Goal: Transaction & Acquisition: Purchase product/service

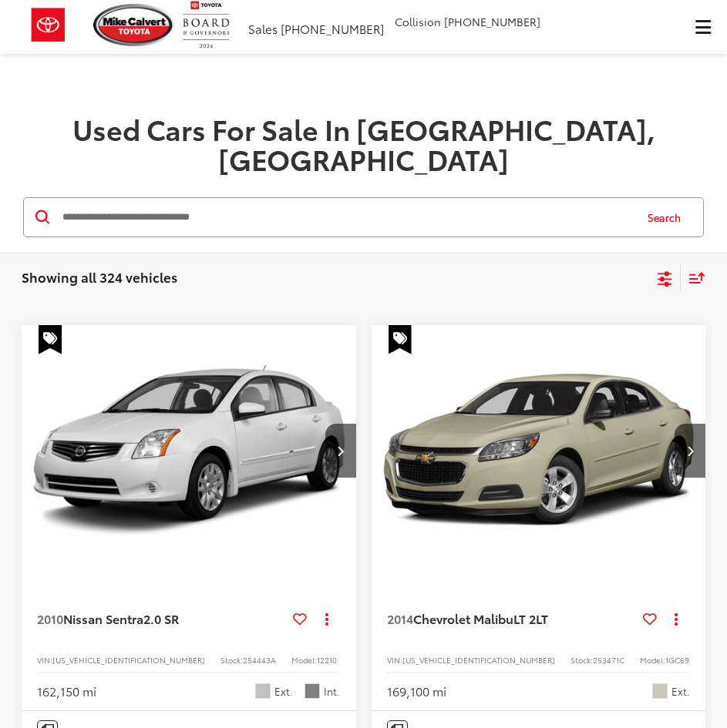
click at [280, 204] on input "Search by Make, Model, or Keyword" at bounding box center [347, 217] width 572 height 37
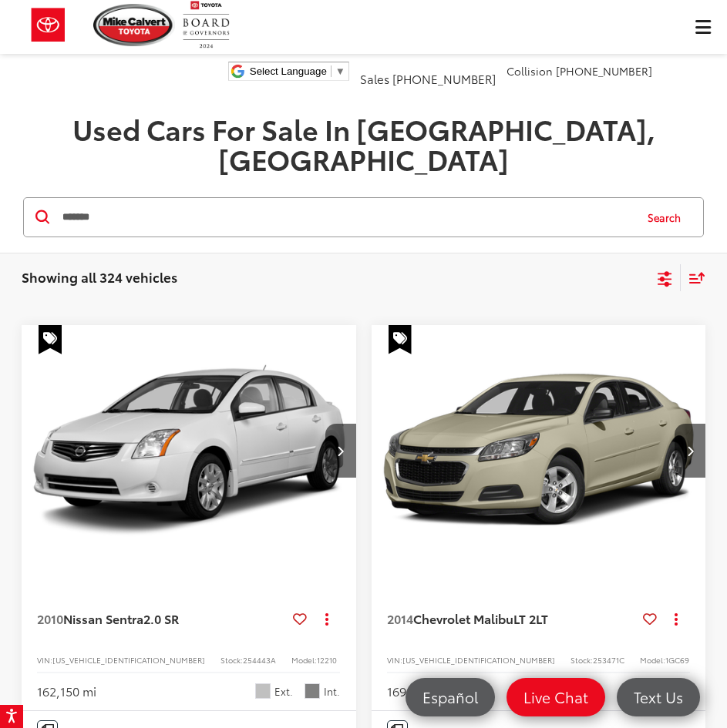
type input "*******"
click at [671, 198] on button "Search" at bounding box center [668, 217] width 70 height 39
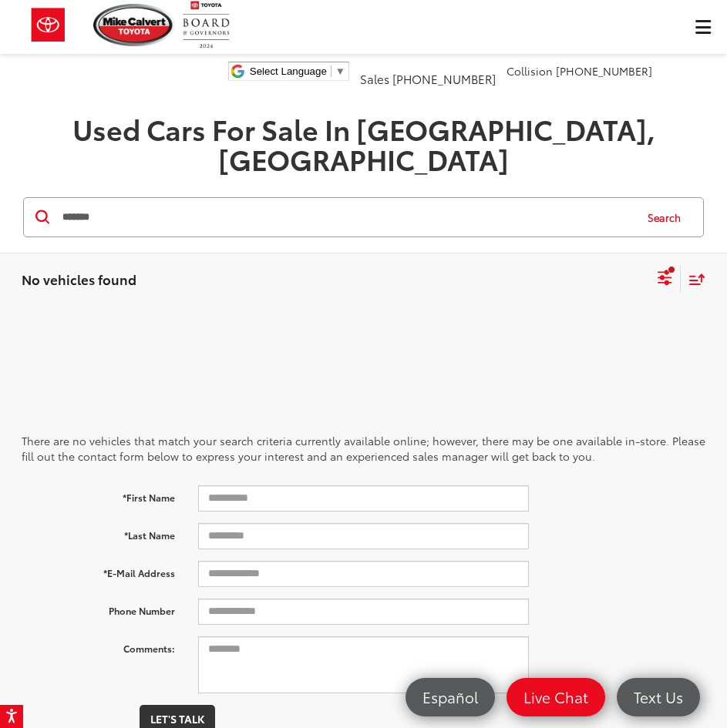
click at [697, 28] on span "Click to show site navigation" at bounding box center [702, 27] width 15 height 1
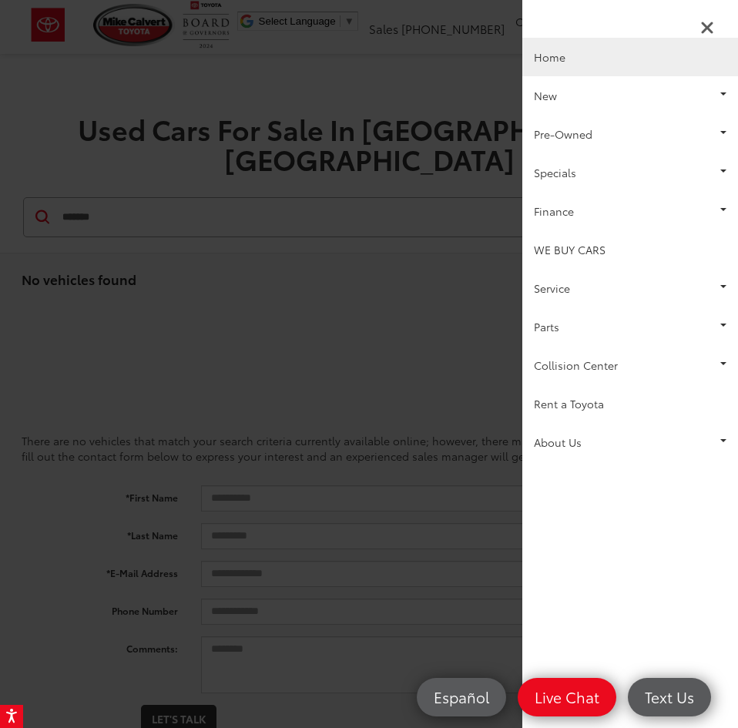
click at [562, 58] on link "Home" at bounding box center [630, 57] width 216 height 39
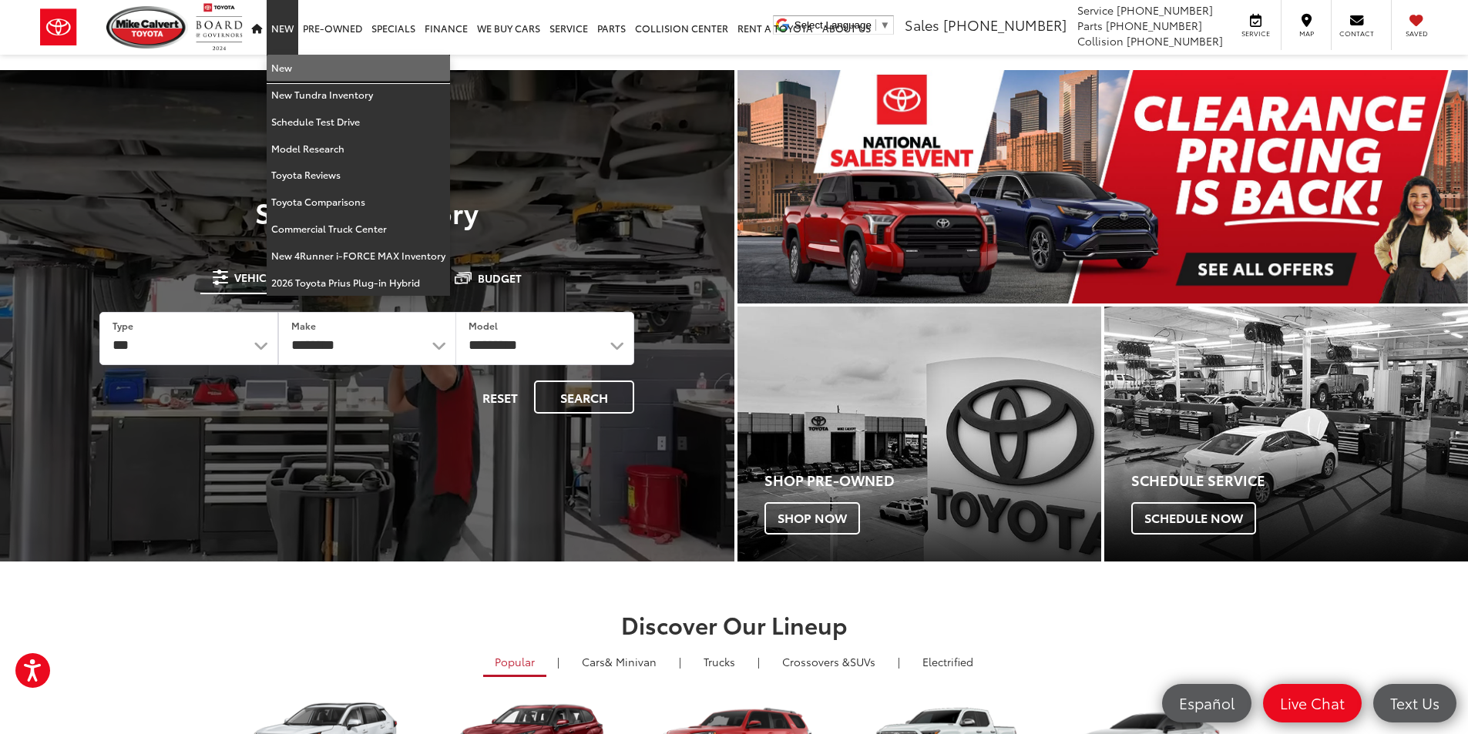
click at [280, 65] on link "New" at bounding box center [358, 68] width 183 height 27
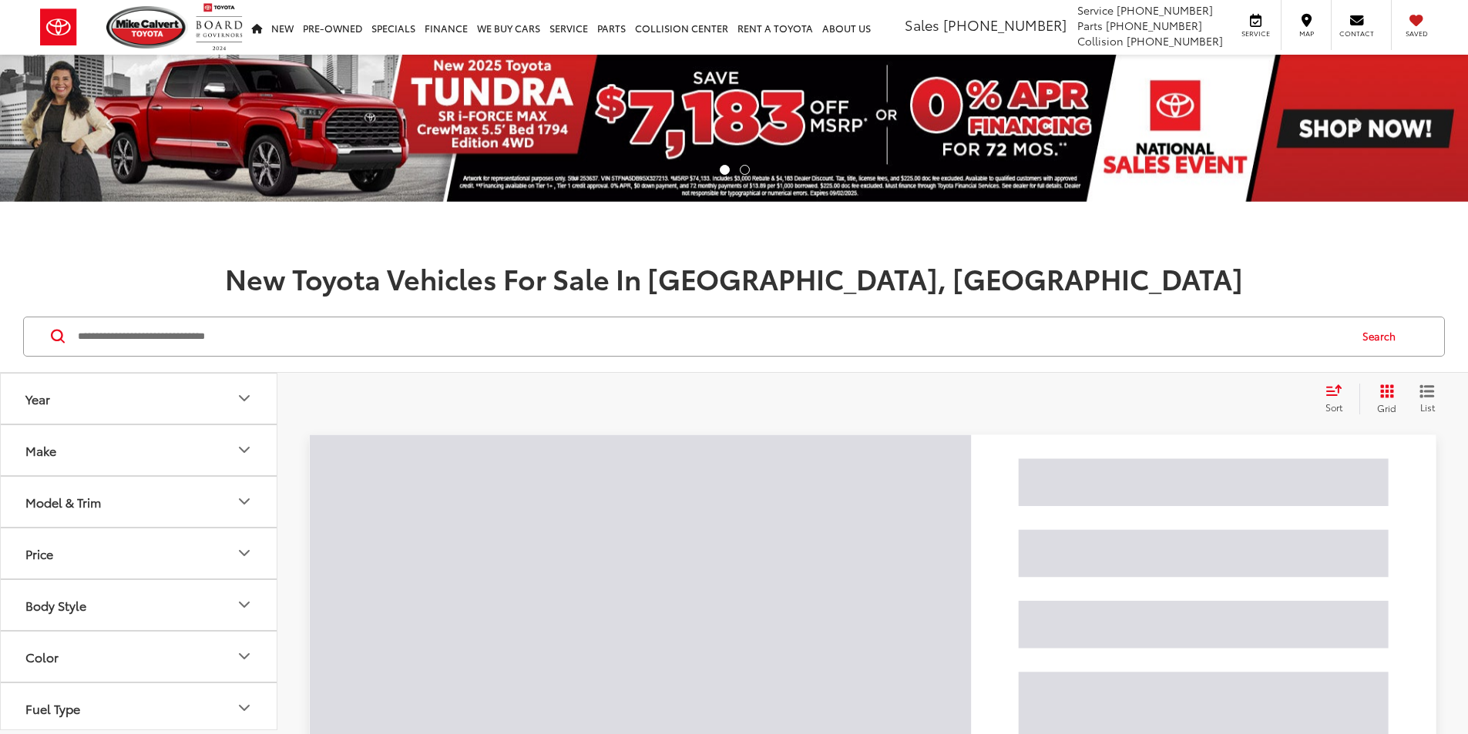
click at [219, 517] on button "Model & Trim" at bounding box center [139, 502] width 277 height 50
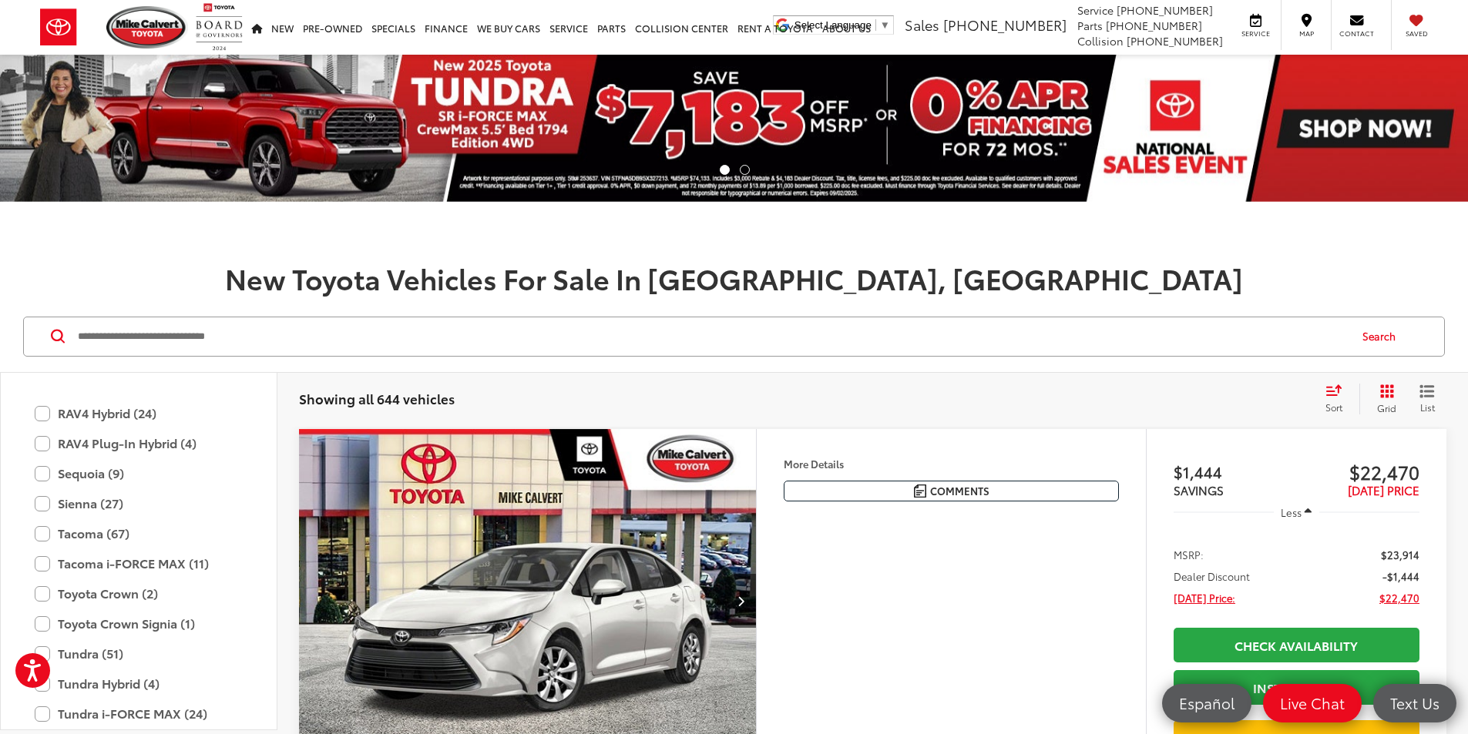
scroll to position [838, 0]
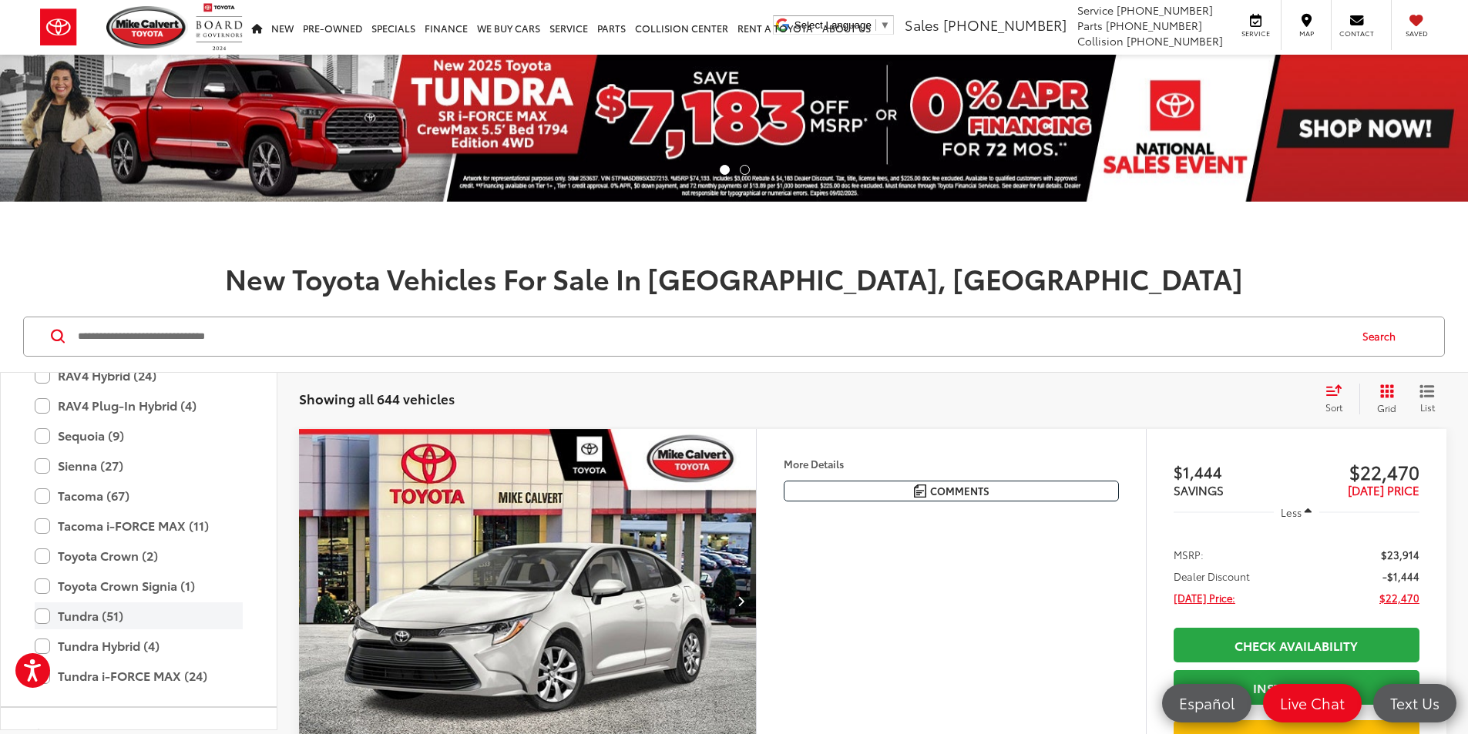
click at [39, 617] on label "Tundra (51)" at bounding box center [139, 616] width 208 height 27
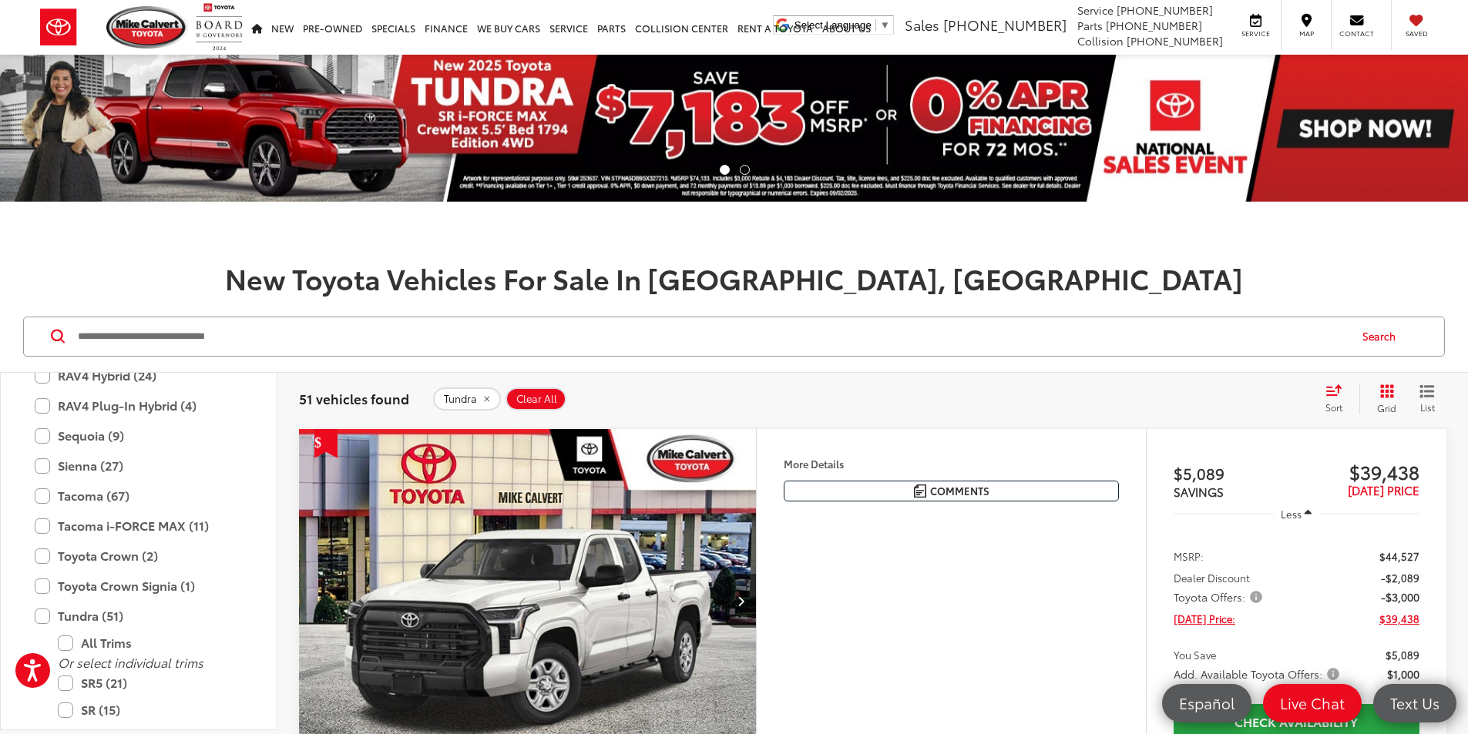
click at [1385, 392] on icon "Grid View" at bounding box center [1387, 391] width 14 height 14
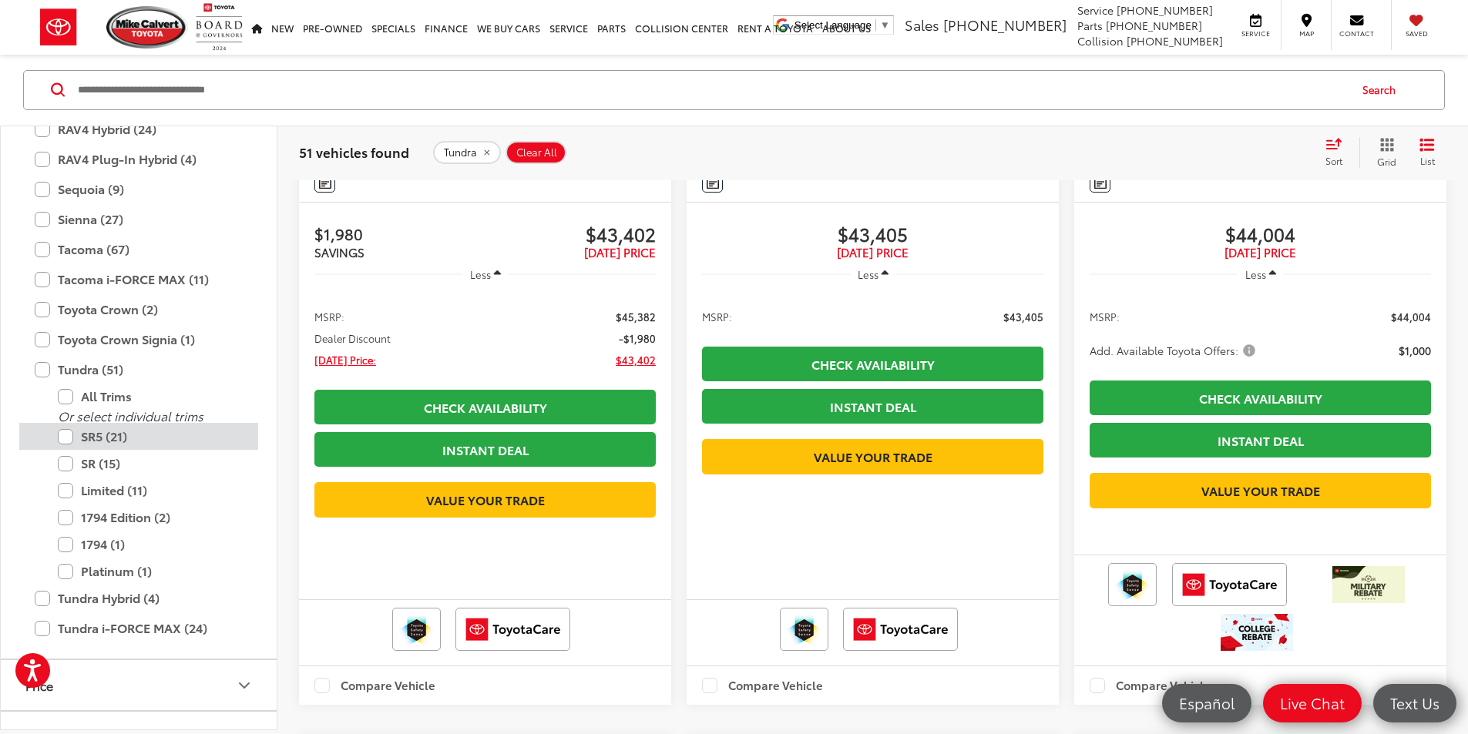
scroll to position [2620, 0]
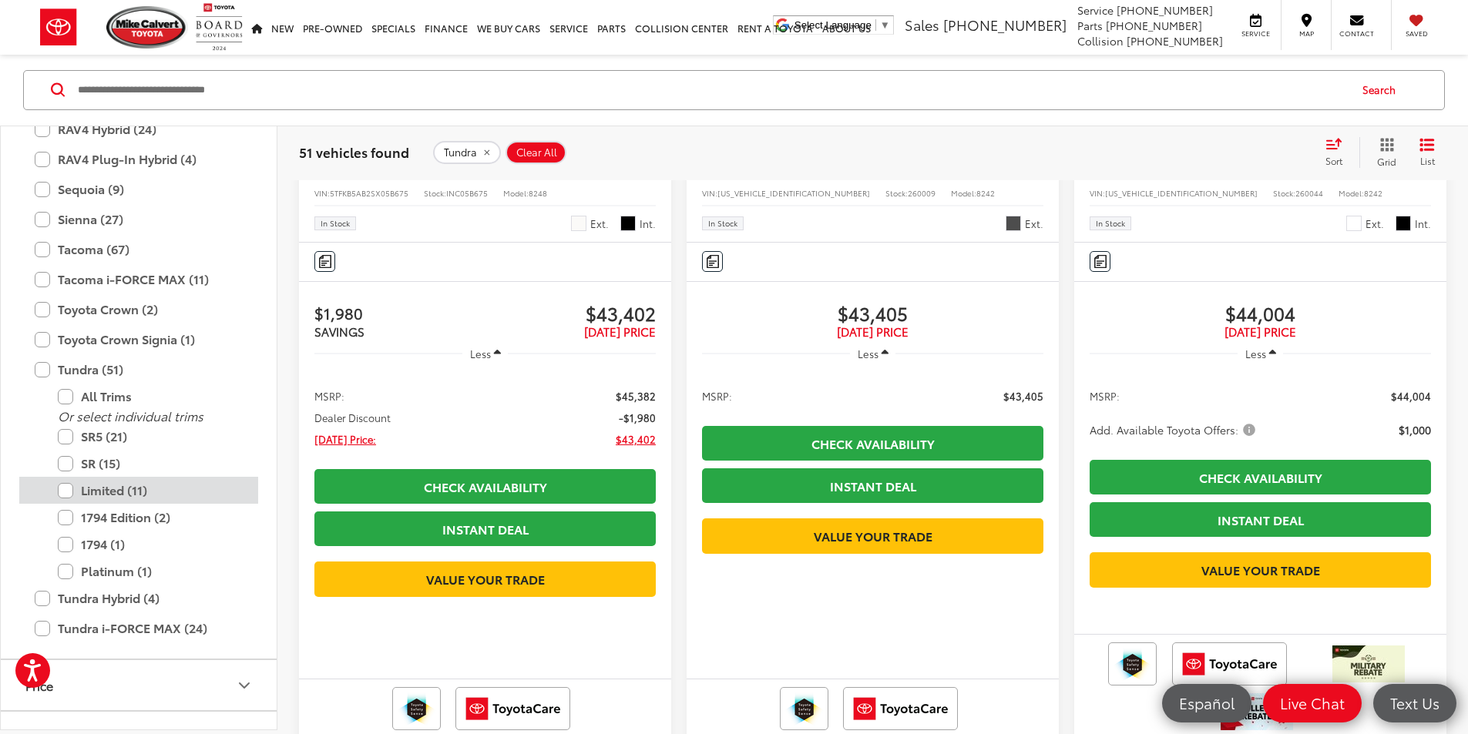
click at [62, 492] on label "Limited (11)" at bounding box center [150, 491] width 185 height 27
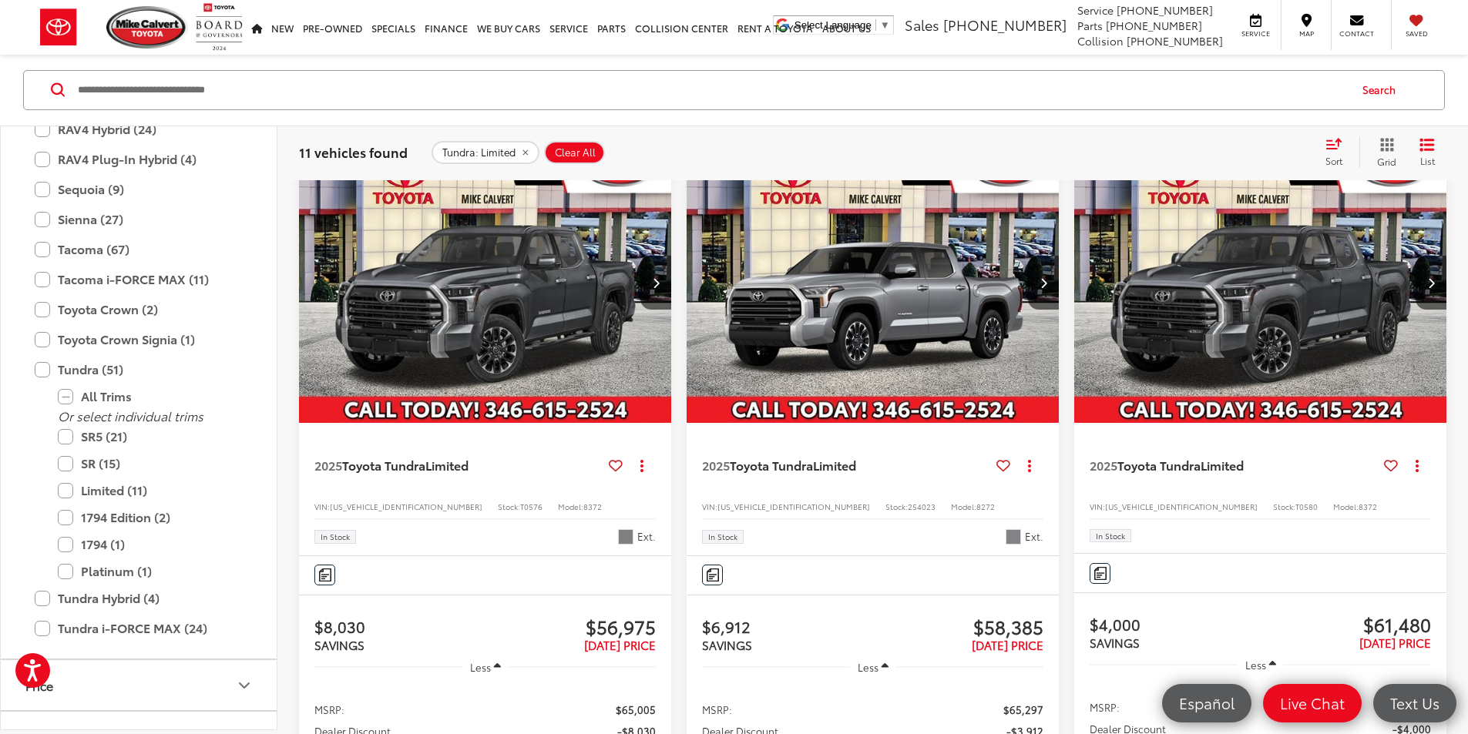
scroll to position [247, 0]
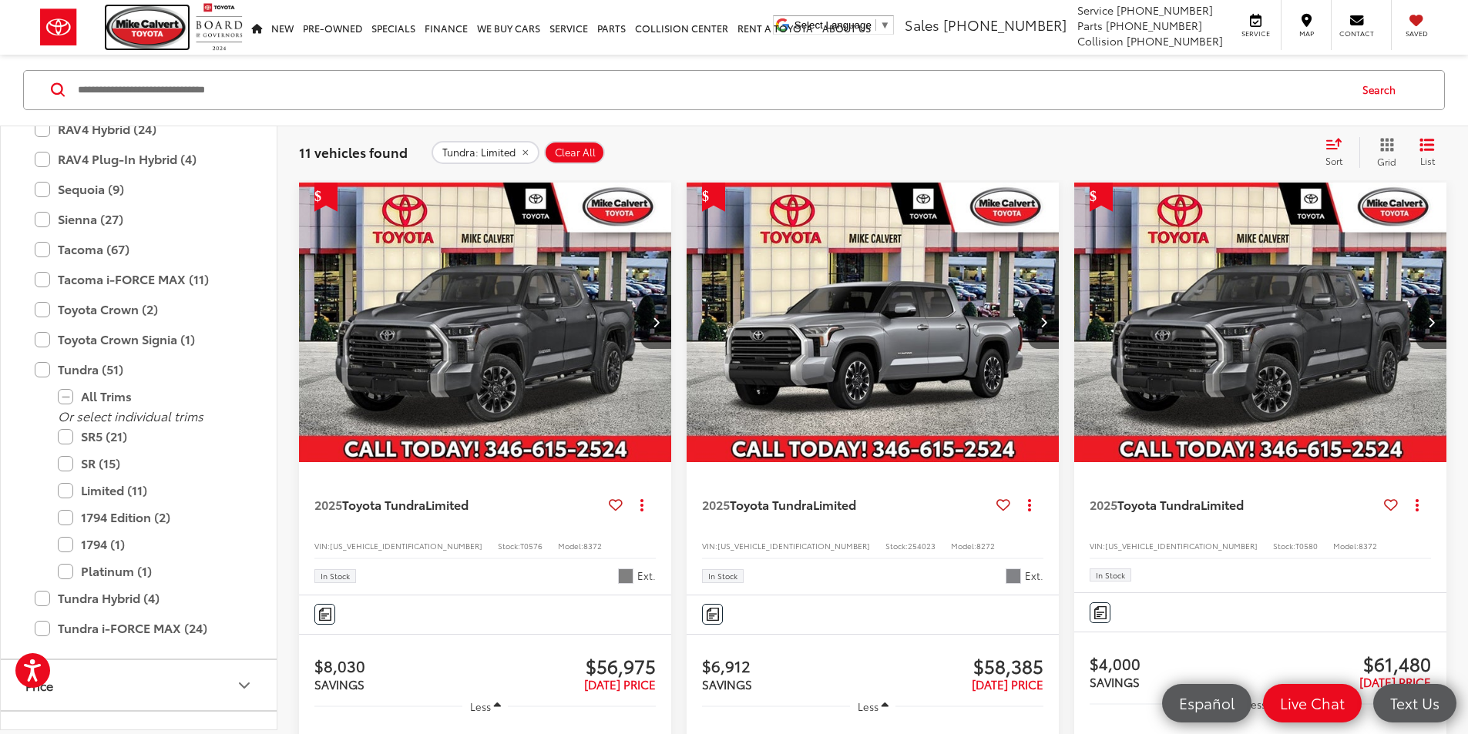
click at [136, 39] on img at bounding box center [147, 27] width 82 height 42
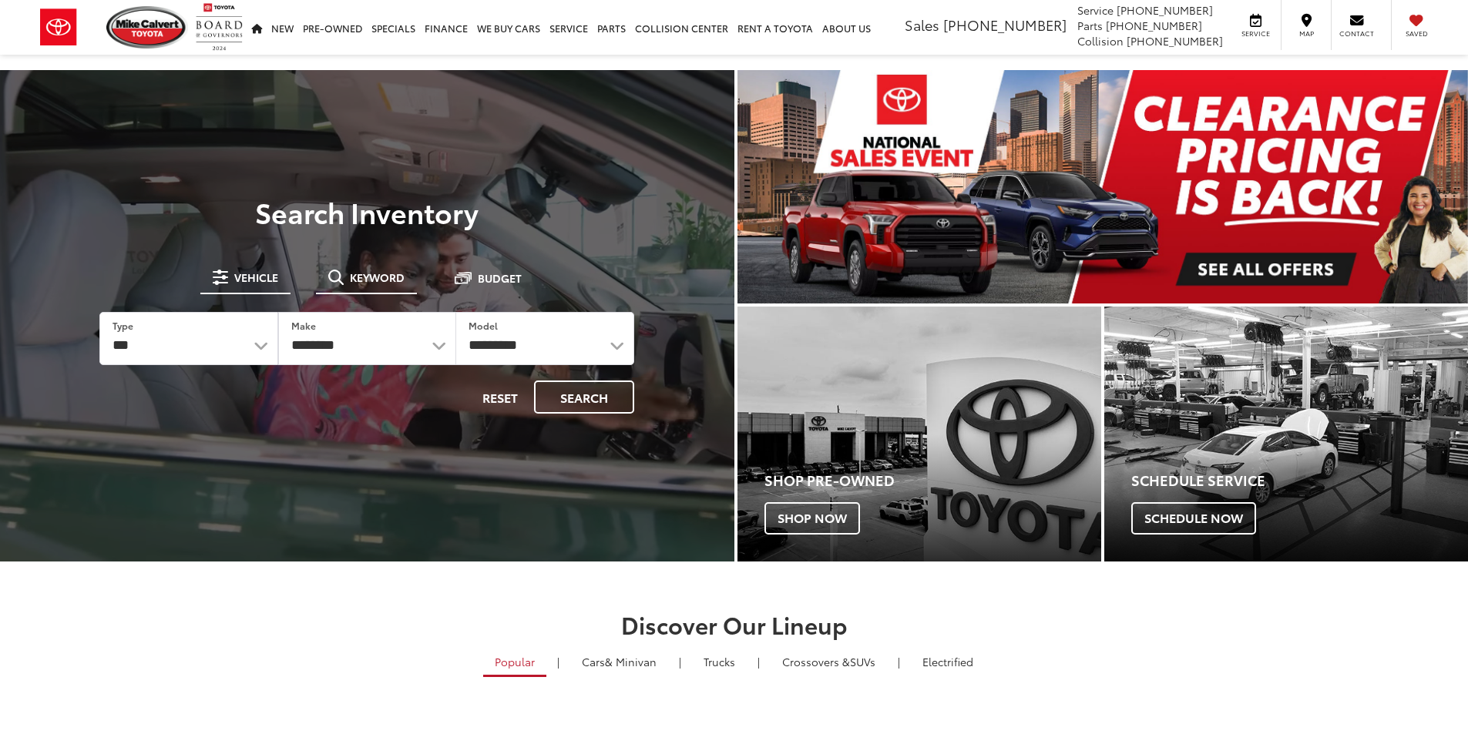
click at [371, 291] on button "Keyword" at bounding box center [366, 278] width 101 height 28
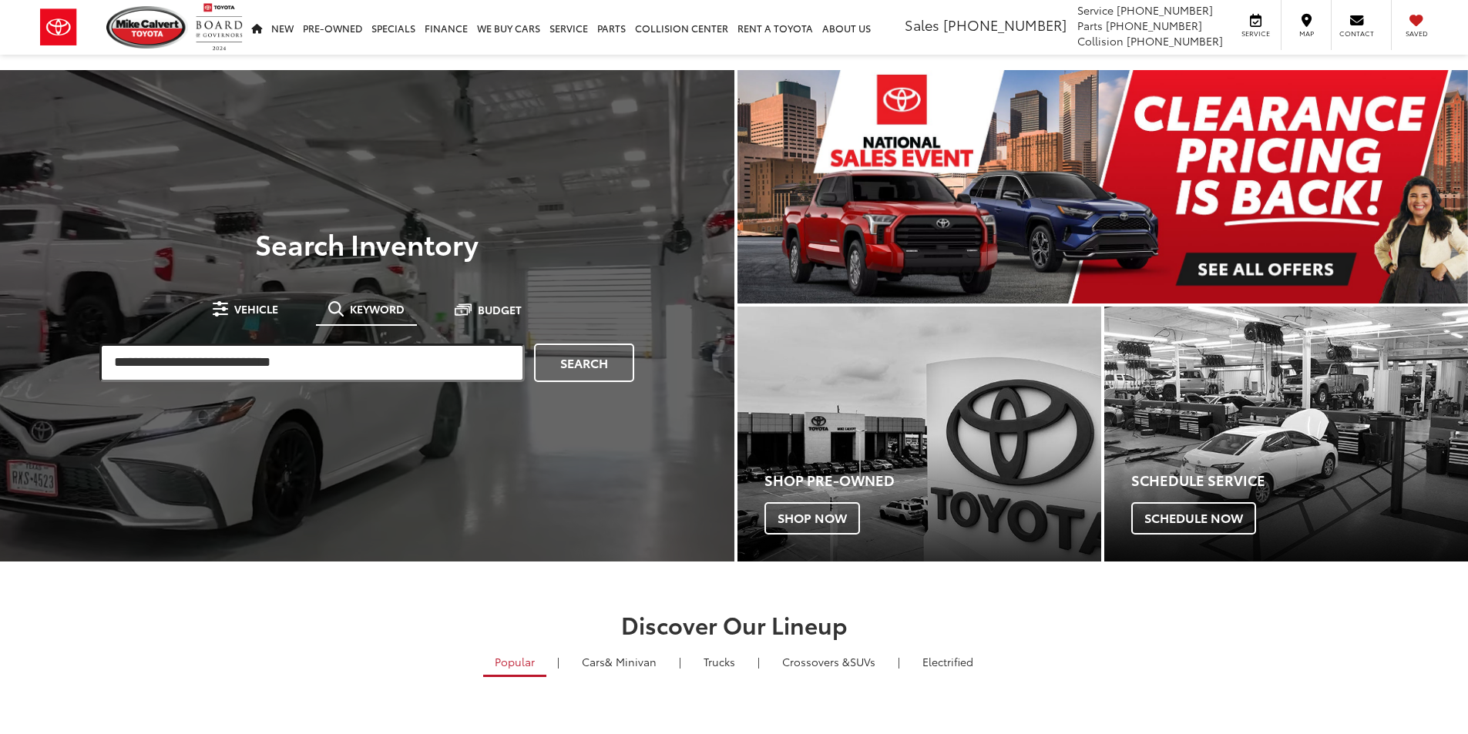
click at [401, 370] on input "search" at bounding box center [311, 363] width 425 height 39
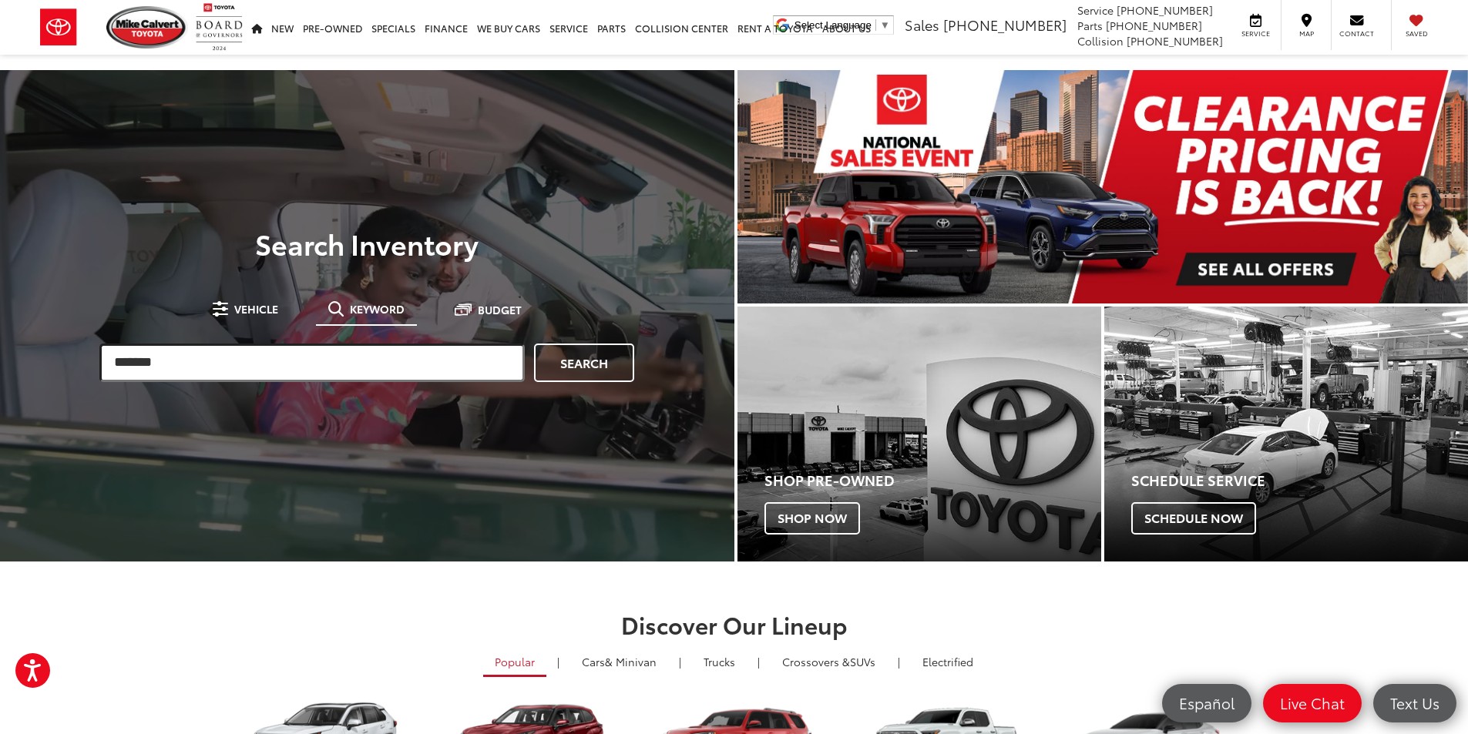
click at [305, 375] on input "*******" at bounding box center [311, 363] width 425 height 39
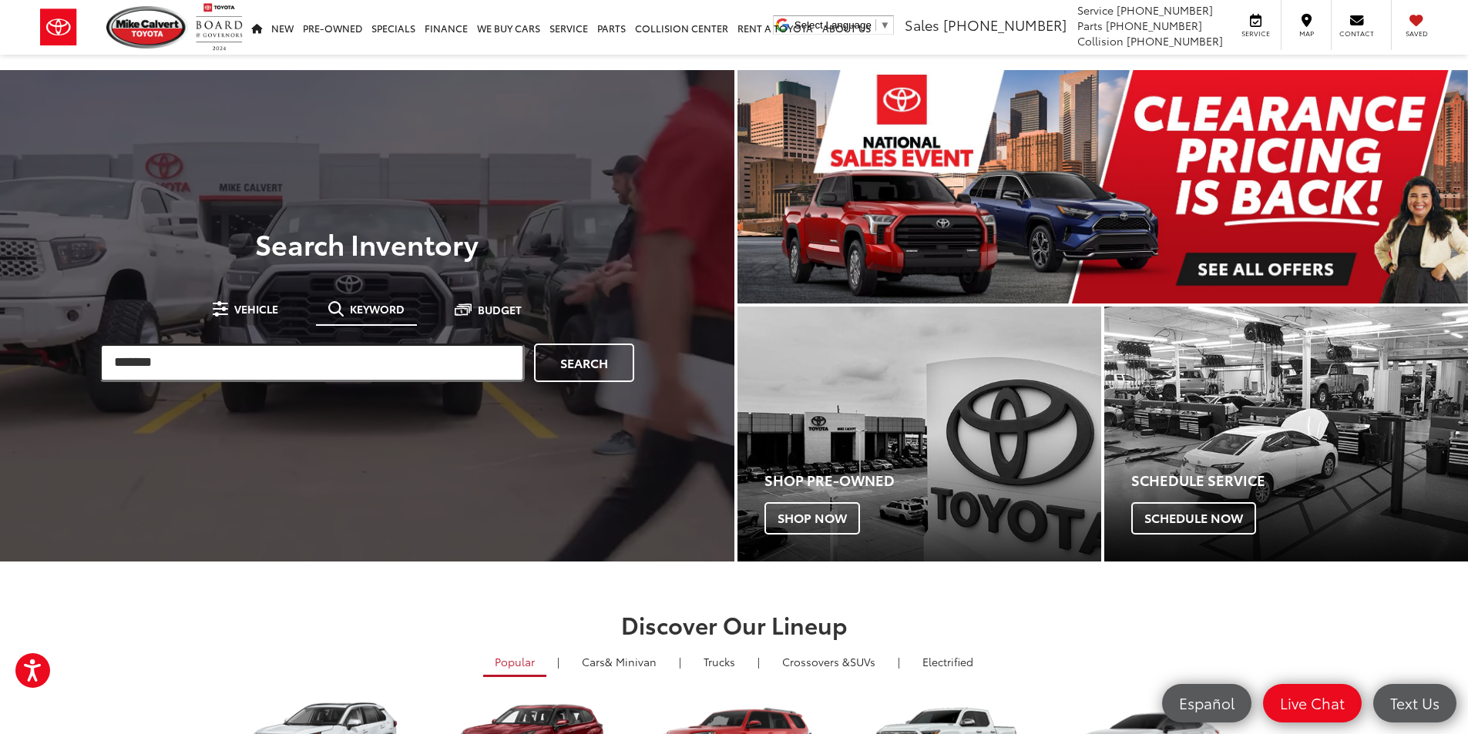
click at [305, 366] on input "*******" at bounding box center [311, 363] width 425 height 39
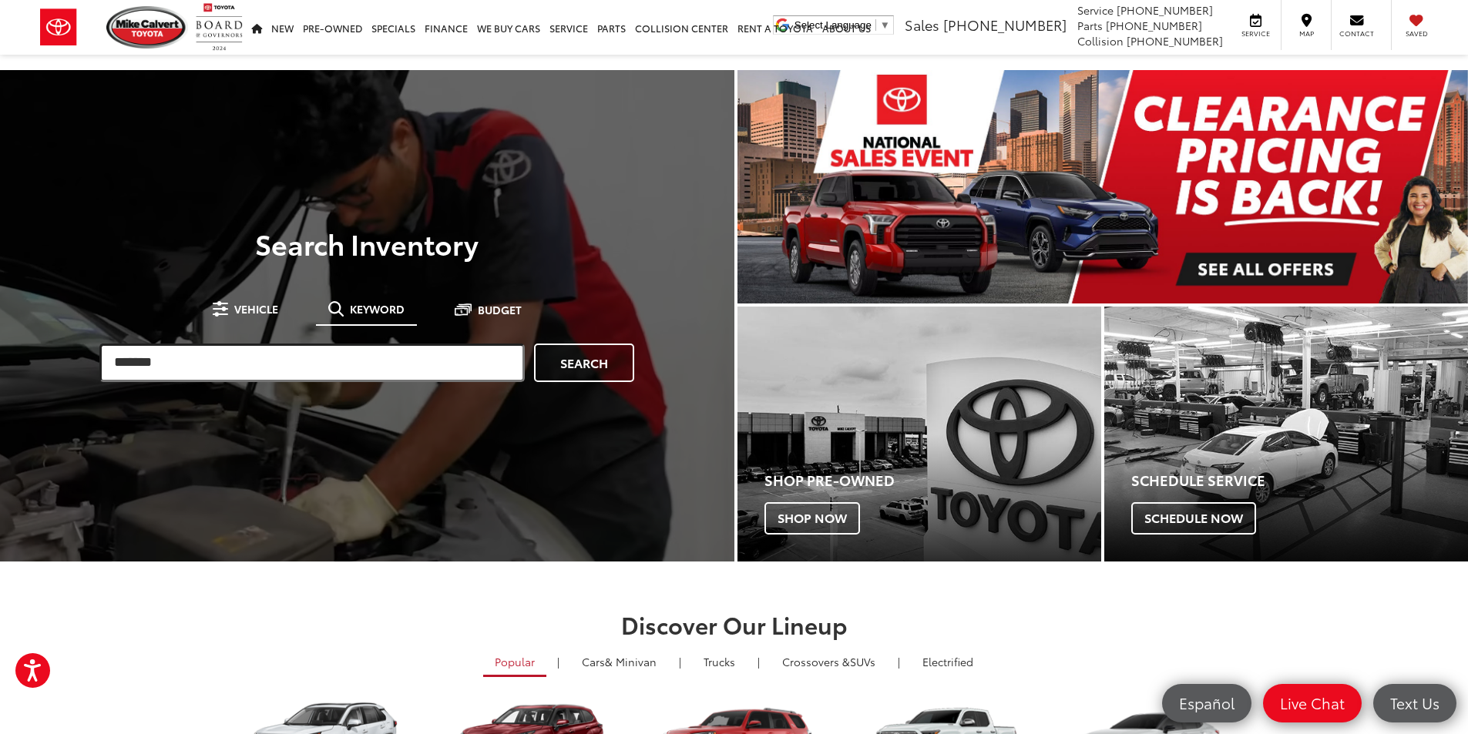
click at [305, 366] on input "*******" at bounding box center [311, 363] width 425 height 39
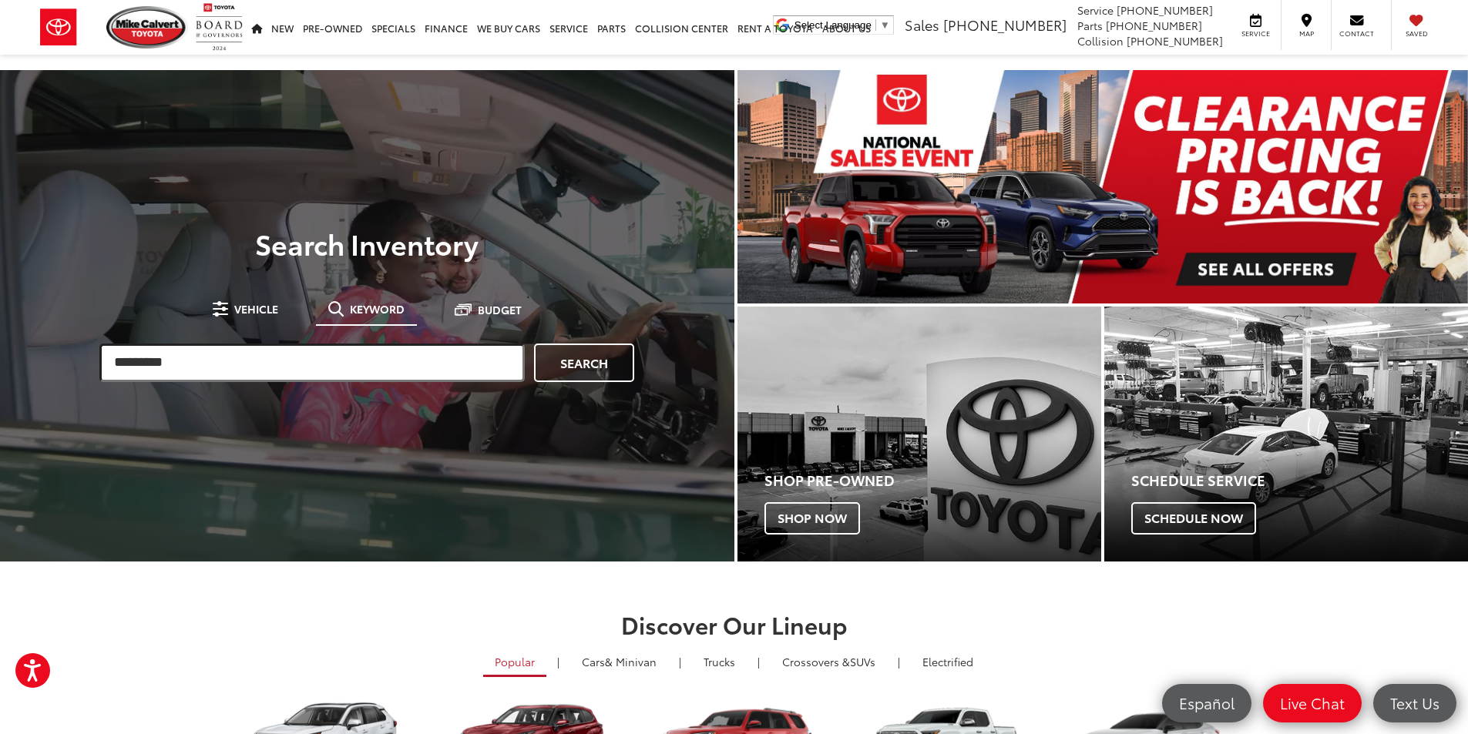
type input "*********"
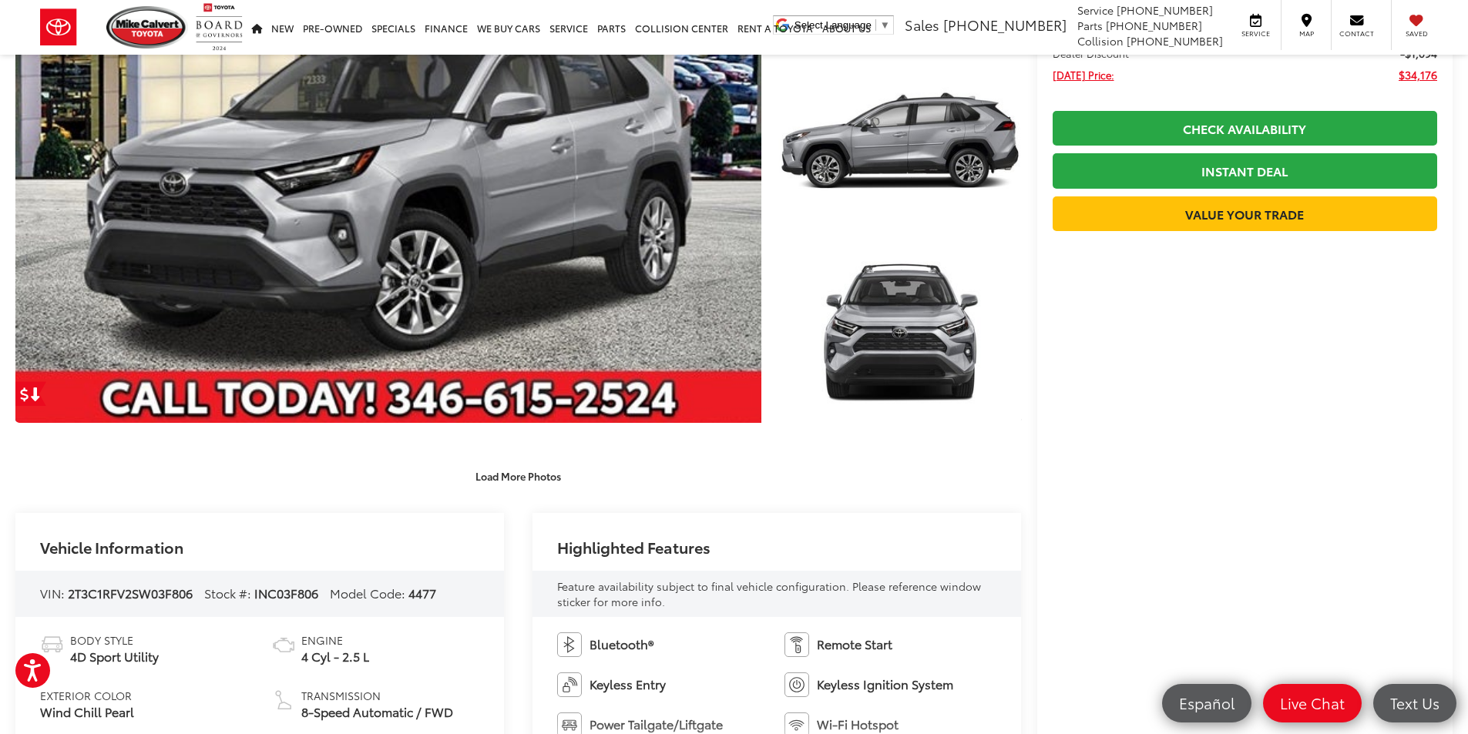
scroll to position [616, 0]
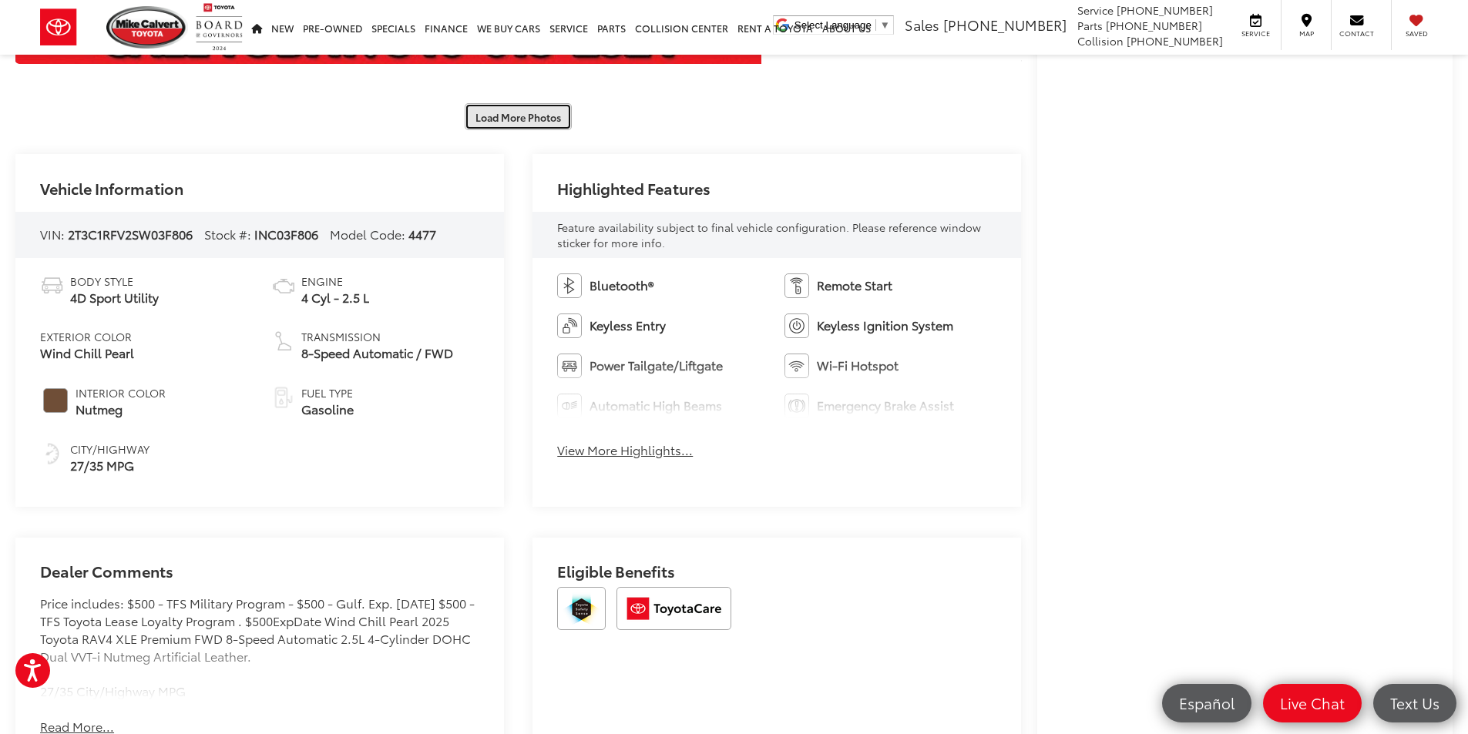
click at [522, 129] on button "Load More Photos" at bounding box center [518, 116] width 107 height 27
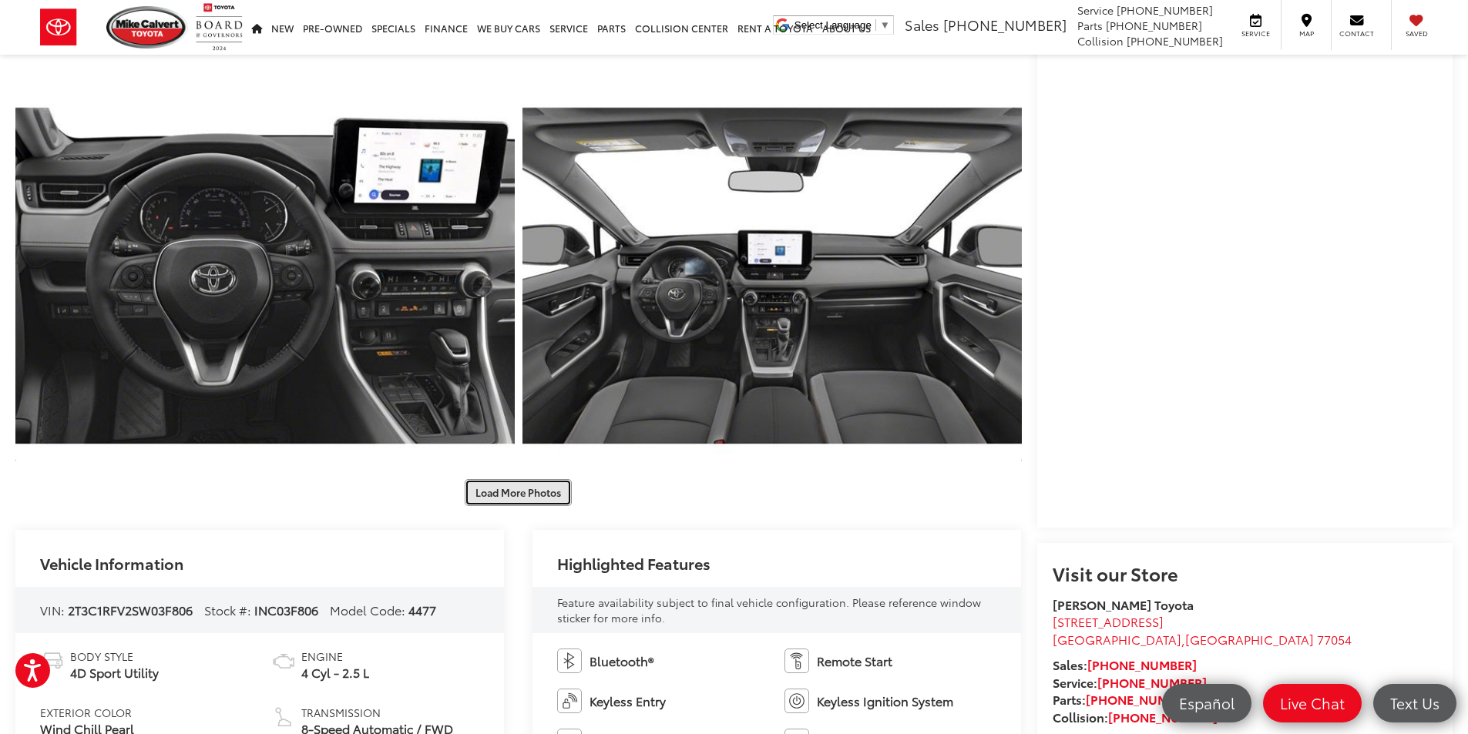
scroll to position [1233, 0]
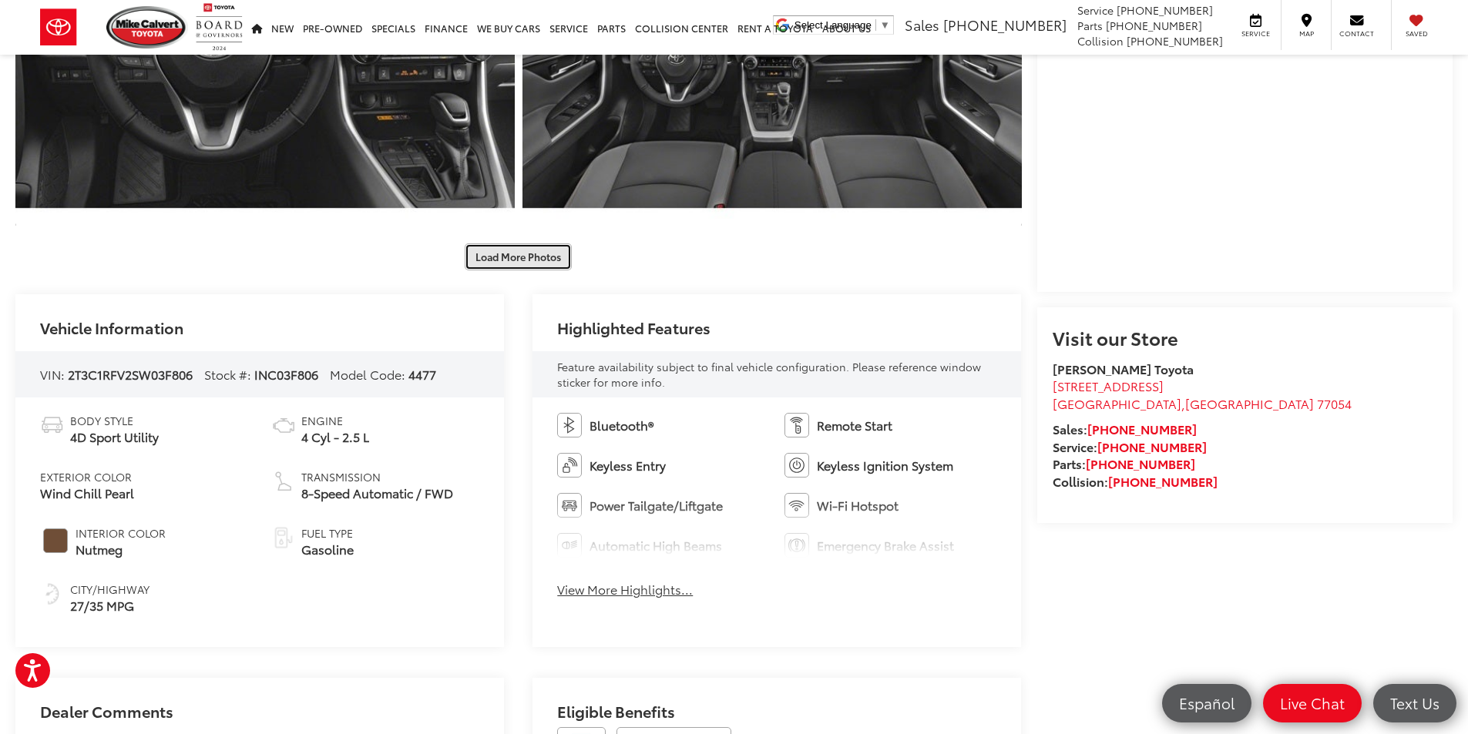
click at [509, 253] on button "Load More Photos" at bounding box center [518, 256] width 107 height 27
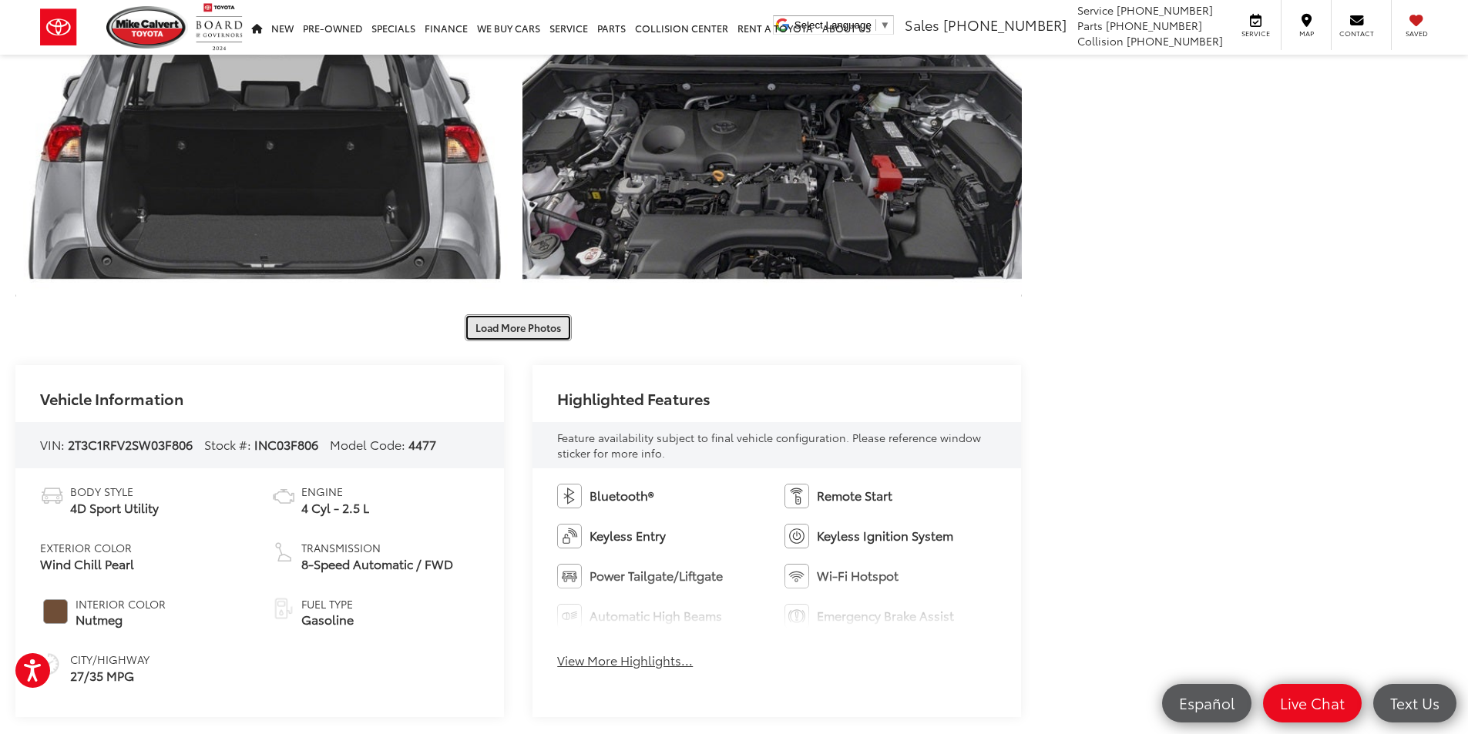
click at [545, 334] on button "Load More Photos" at bounding box center [518, 327] width 107 height 27
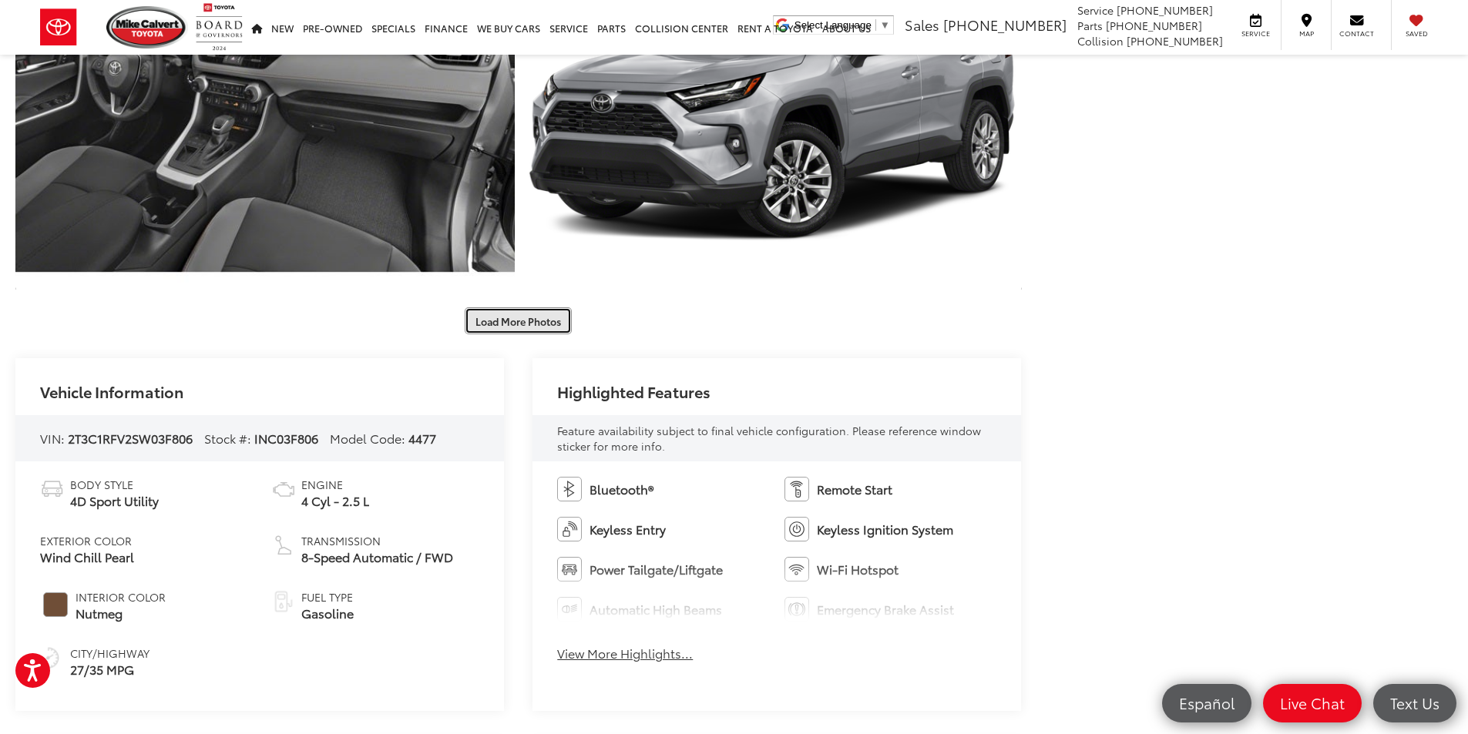
click at [532, 319] on button "Load More Photos" at bounding box center [518, 320] width 107 height 27
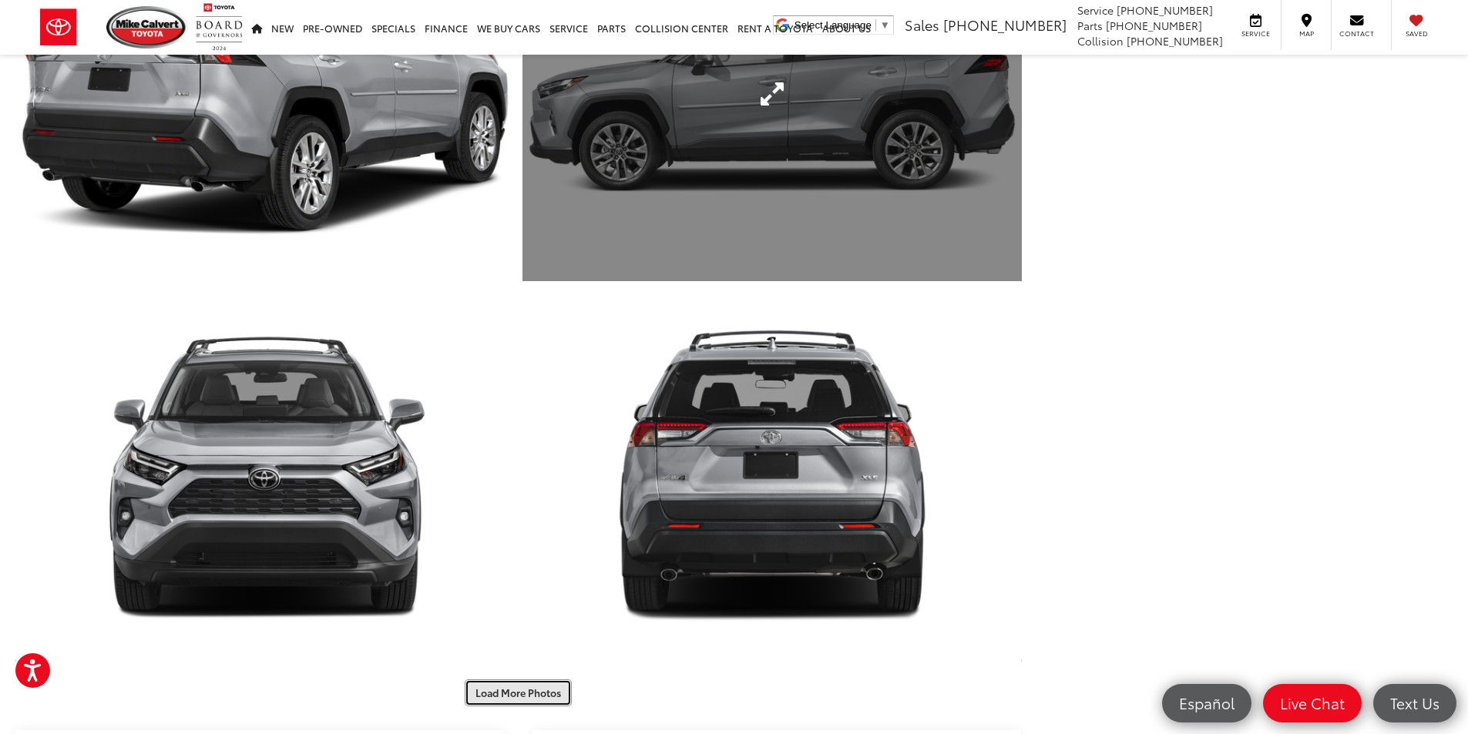
scroll to position [3467, 0]
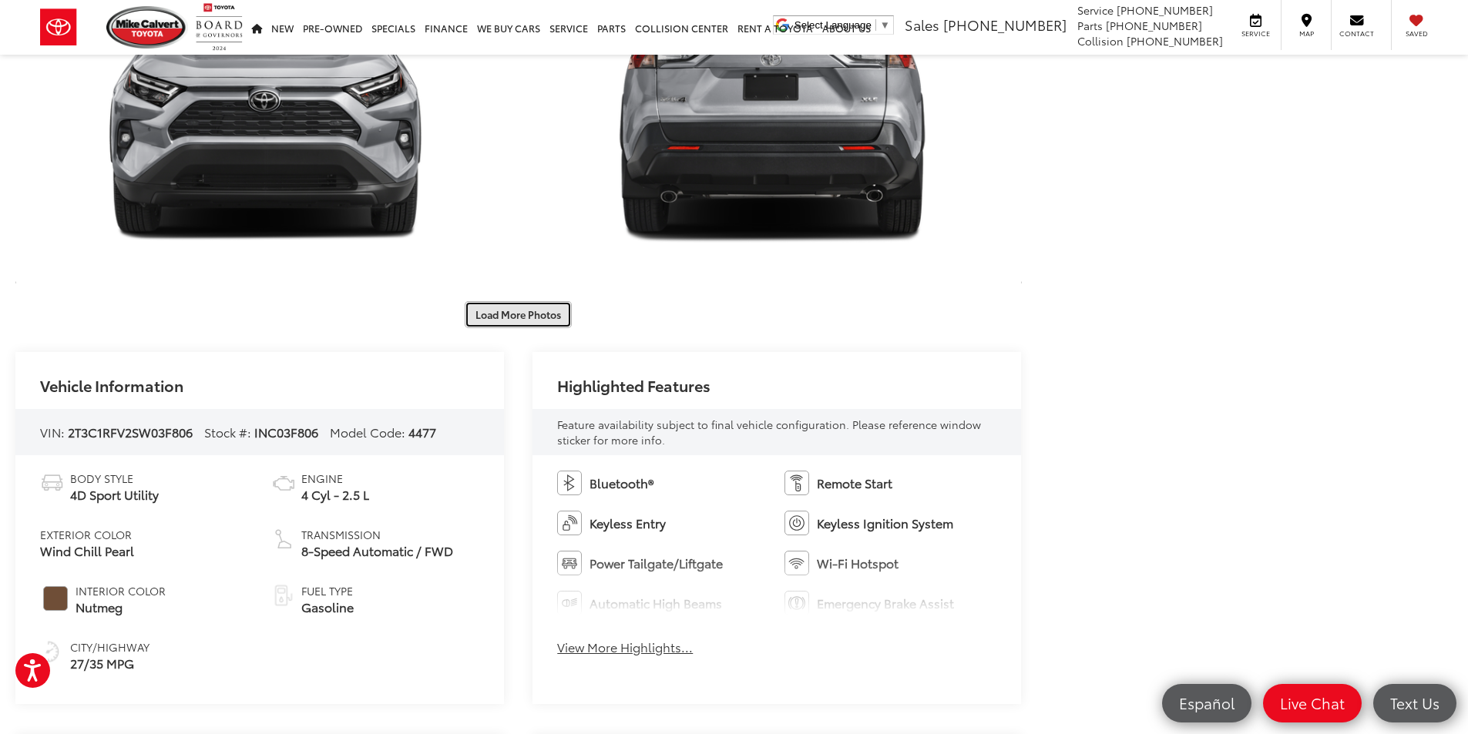
click at [520, 317] on button "Load More Photos" at bounding box center [518, 314] width 107 height 27
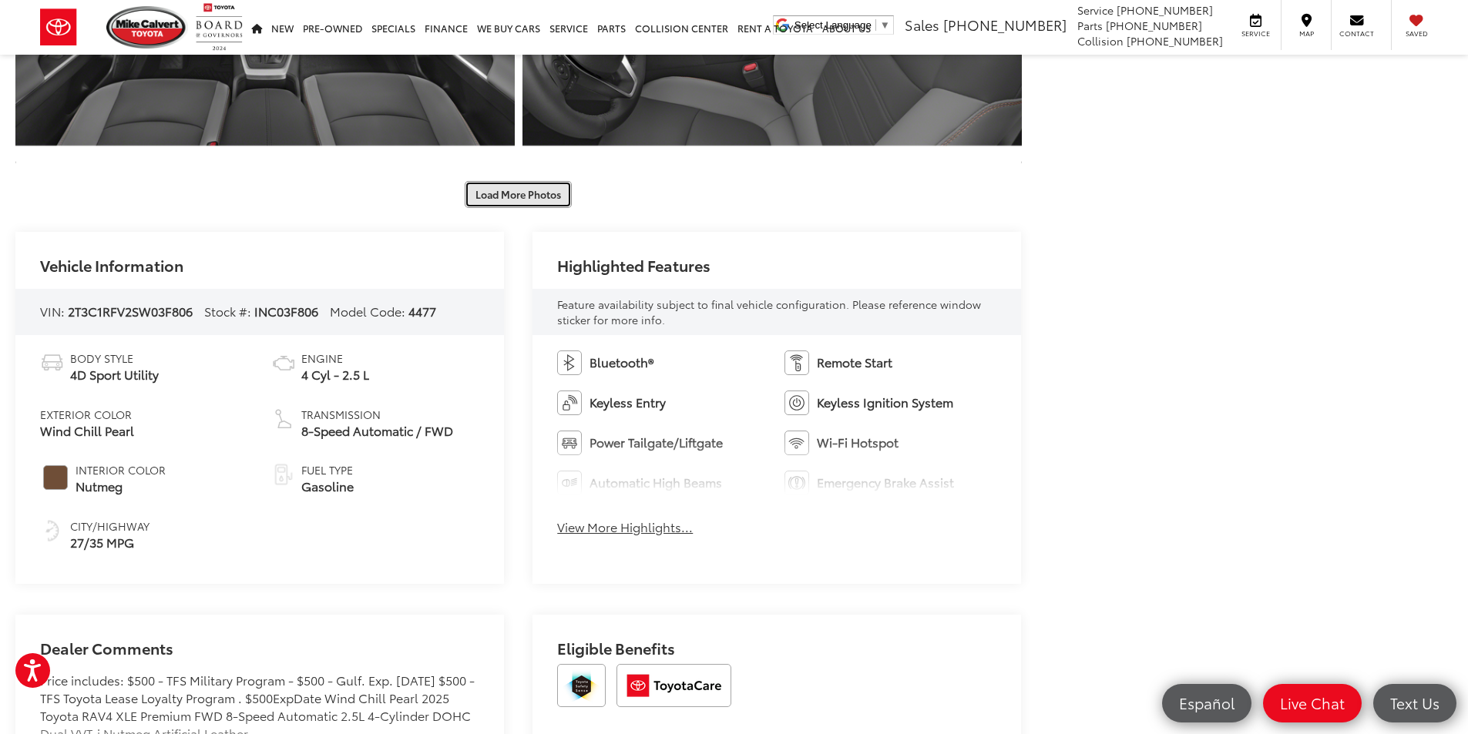
scroll to position [4392, 0]
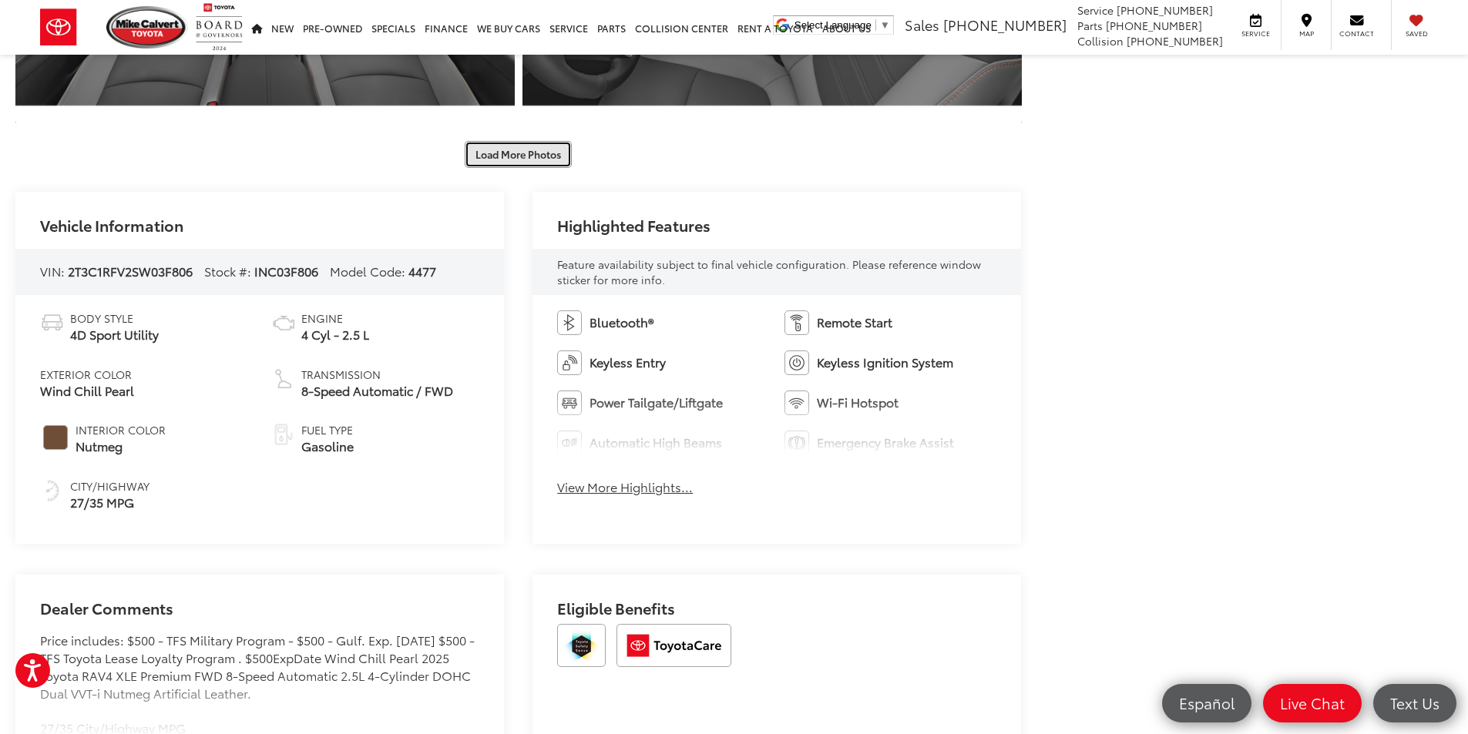
click at [502, 162] on button "Load More Photos" at bounding box center [518, 154] width 107 height 27
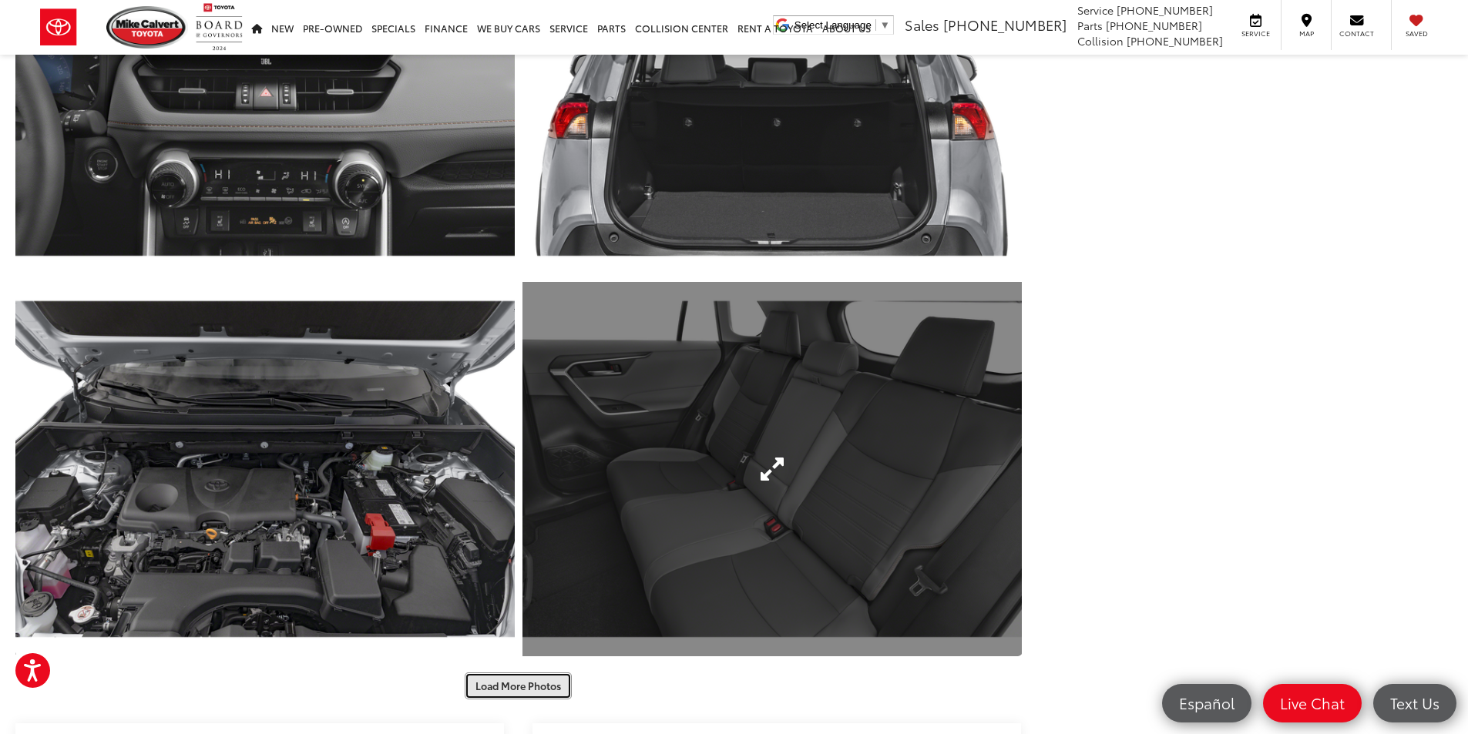
scroll to position [4931, 0]
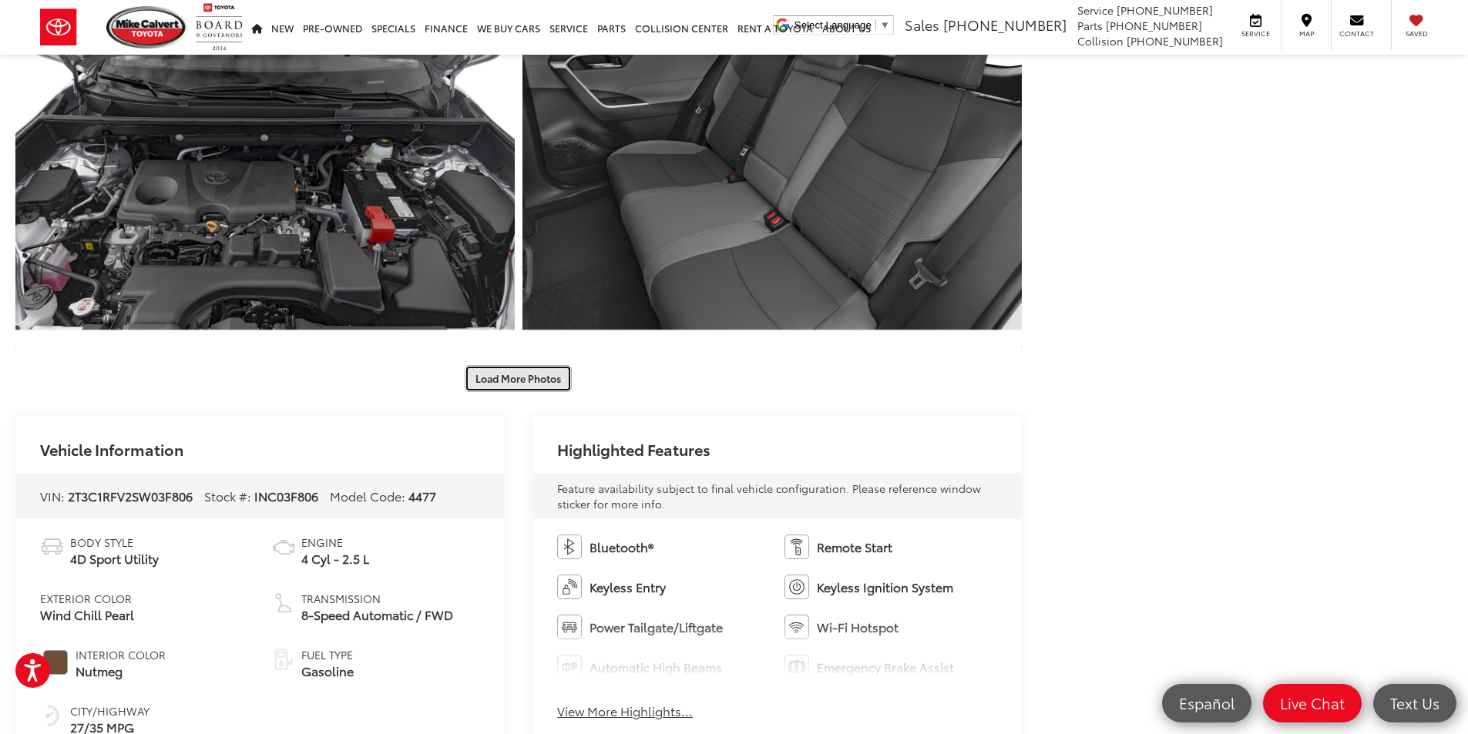
click at [562, 391] on button "Load More Photos" at bounding box center [518, 378] width 107 height 27
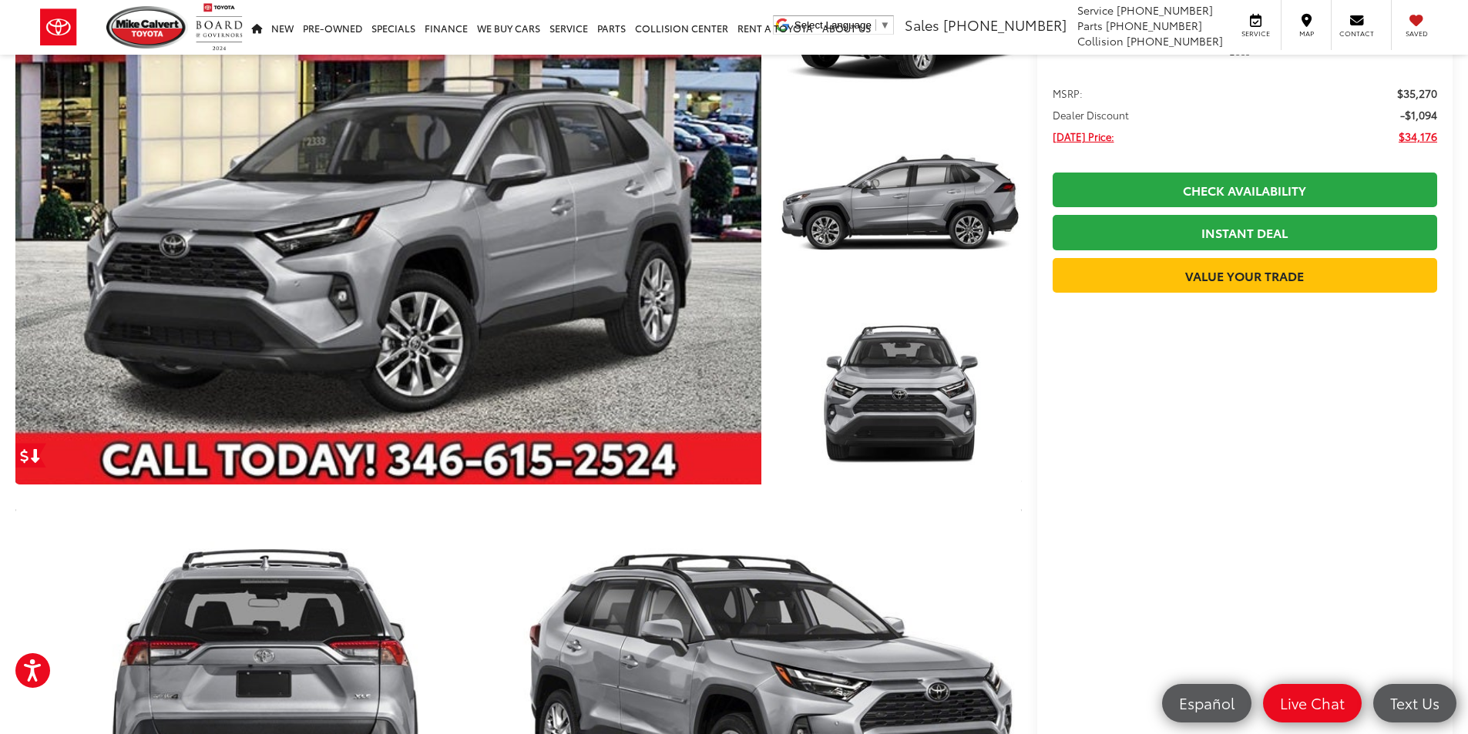
scroll to position [0, 0]
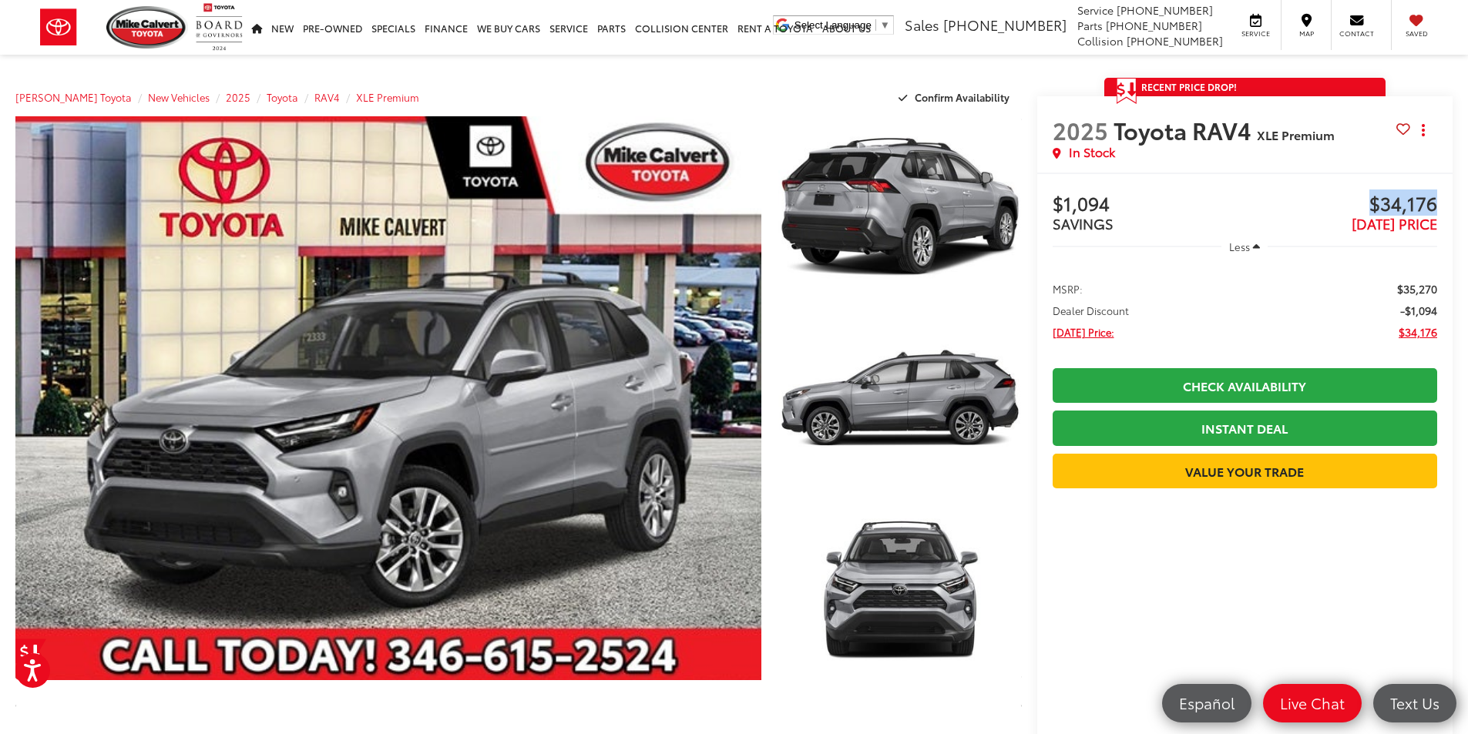
drag, startPoint x: 1358, startPoint y: 196, endPoint x: 1470, endPoint y: 204, distance: 112.0
click at [1467, 204] on html "Accessibility Screen-Reader Guide, Feedback, and Issue Reporting | New window […" at bounding box center [734, 367] width 1468 height 734
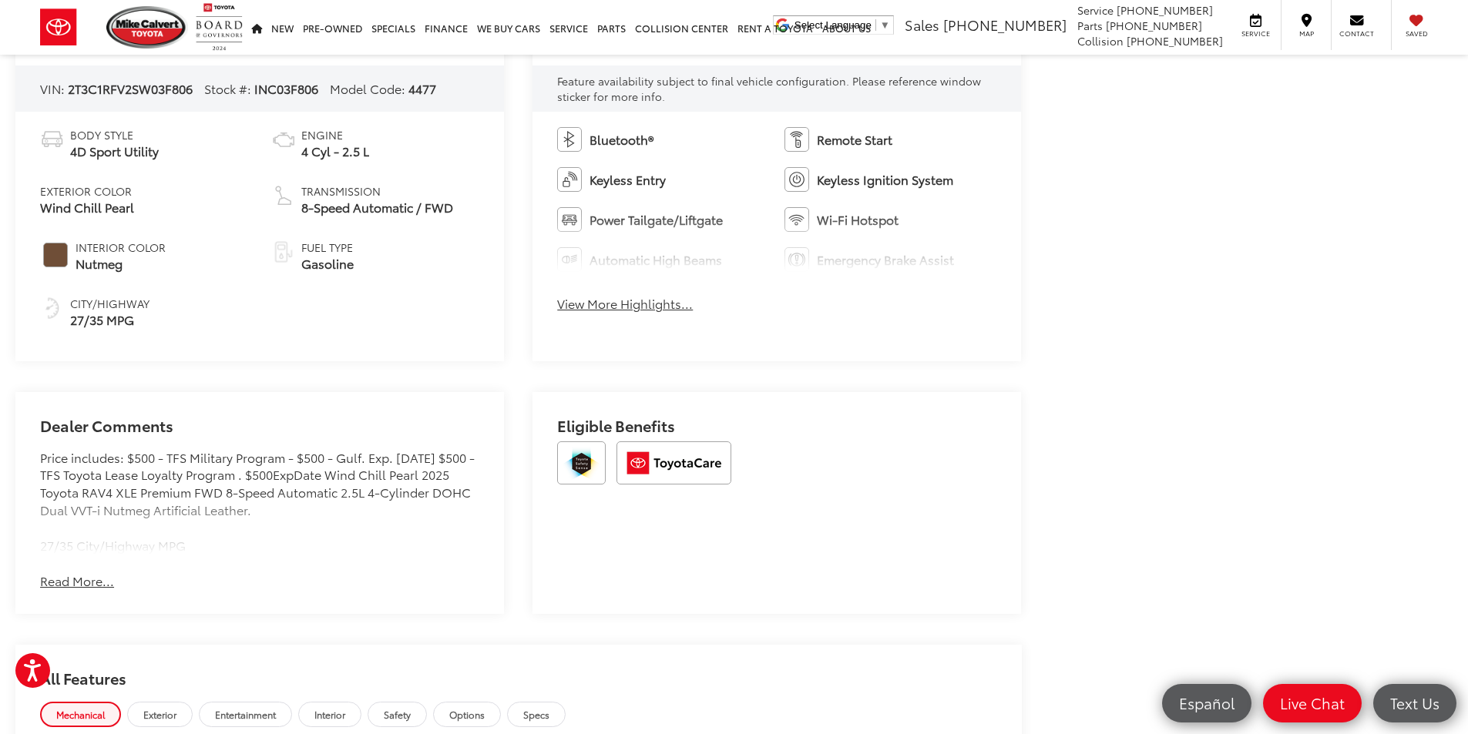
scroll to position [5316, 0]
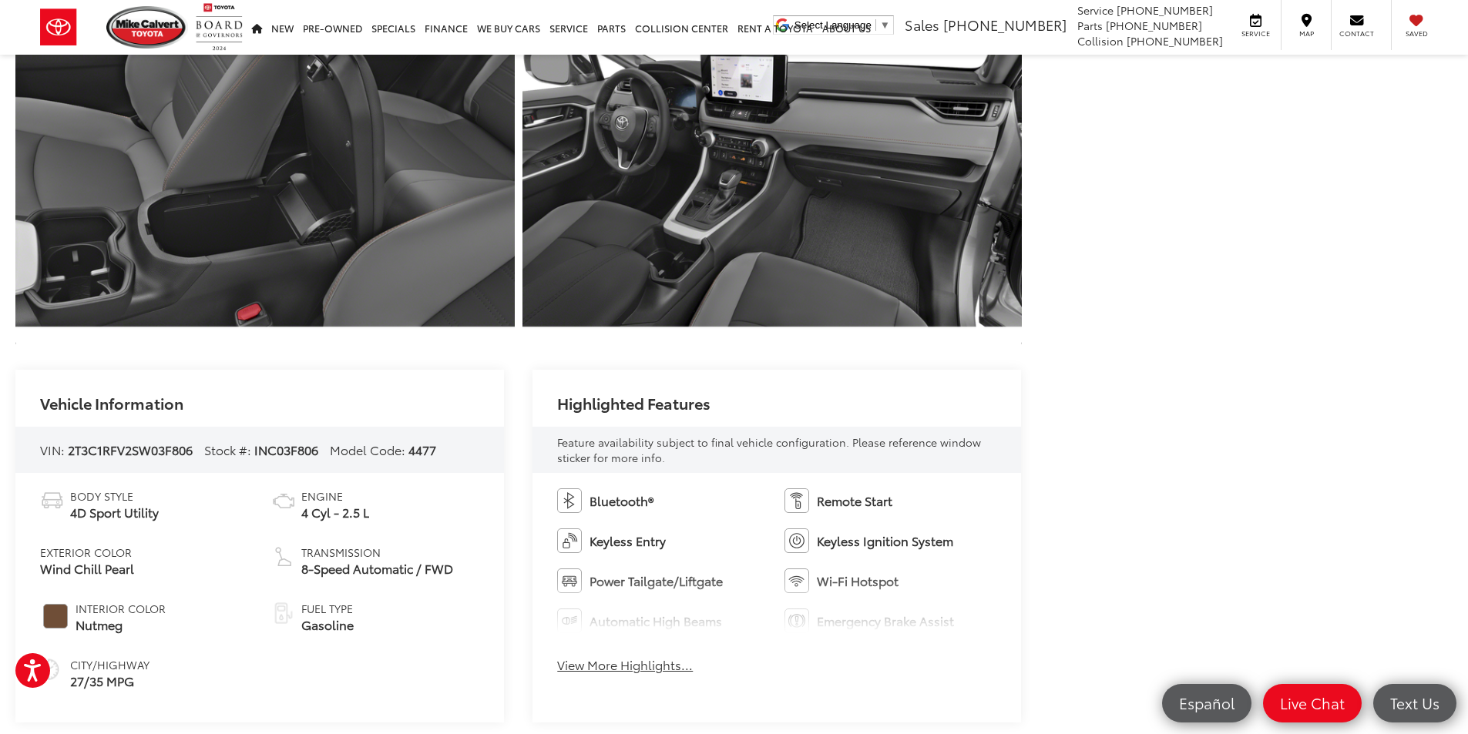
click at [289, 451] on span "INC03F806" at bounding box center [286, 450] width 64 height 18
copy span "INC03F806"
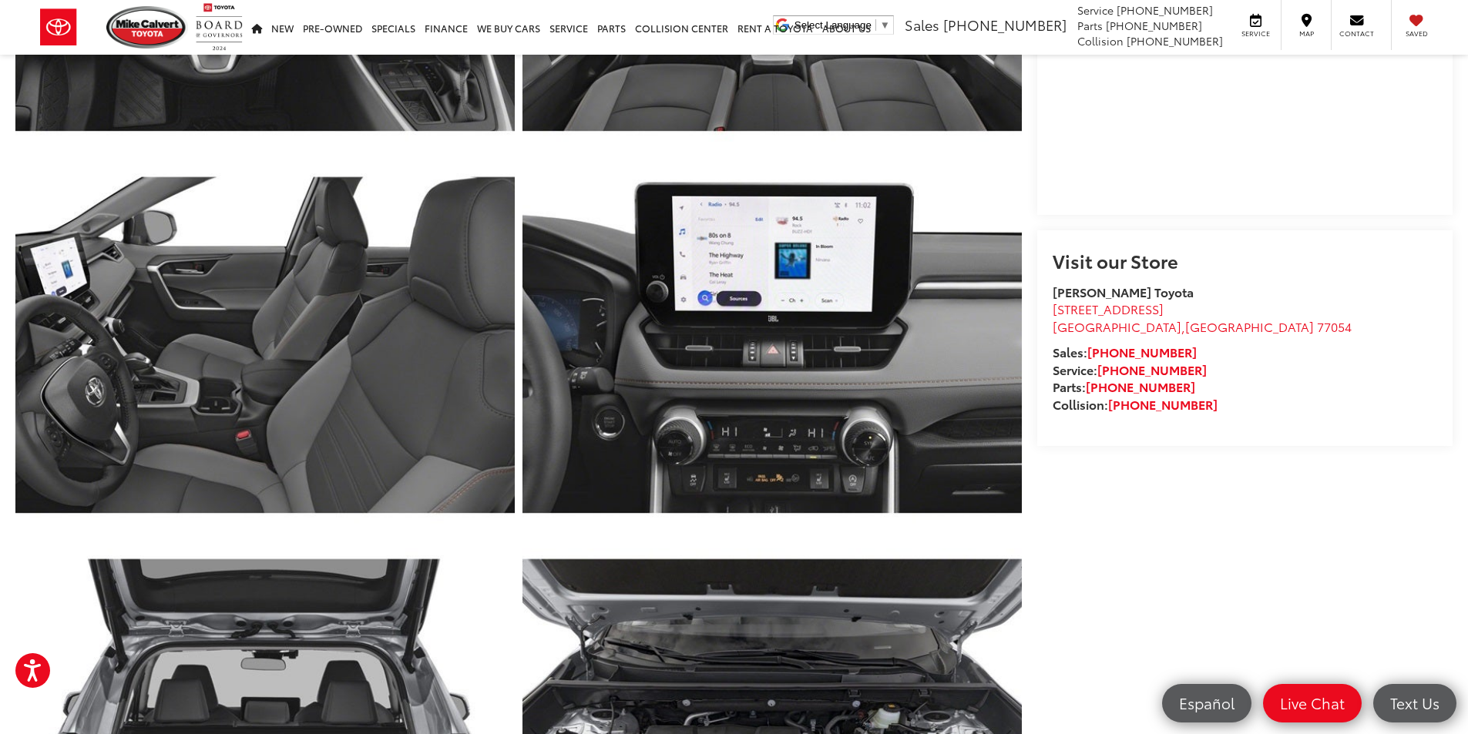
scroll to position [1156, 0]
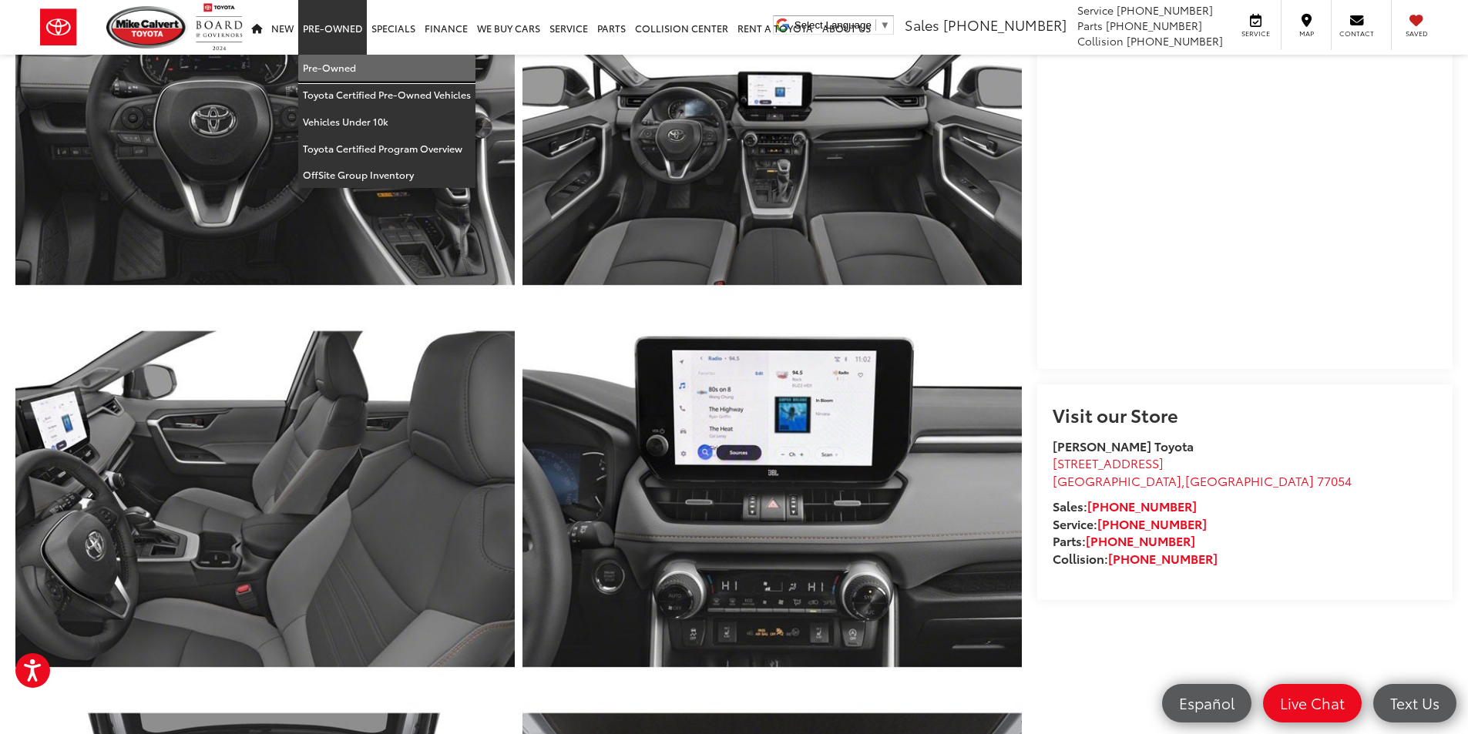
click at [358, 72] on link "Pre-Owned" at bounding box center [386, 68] width 177 height 27
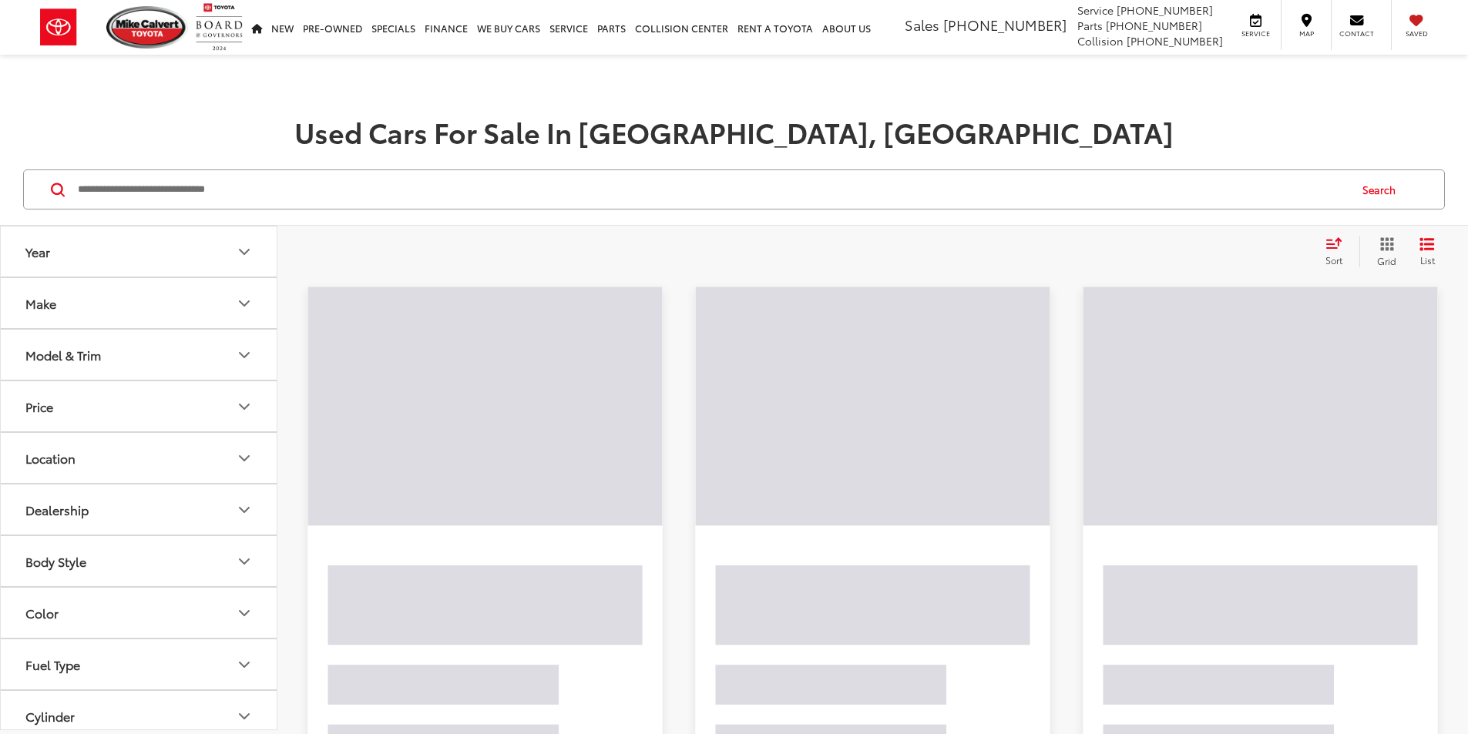
click at [420, 178] on input "Search by Make, Model, or Keyword" at bounding box center [711, 189] width 1271 height 37
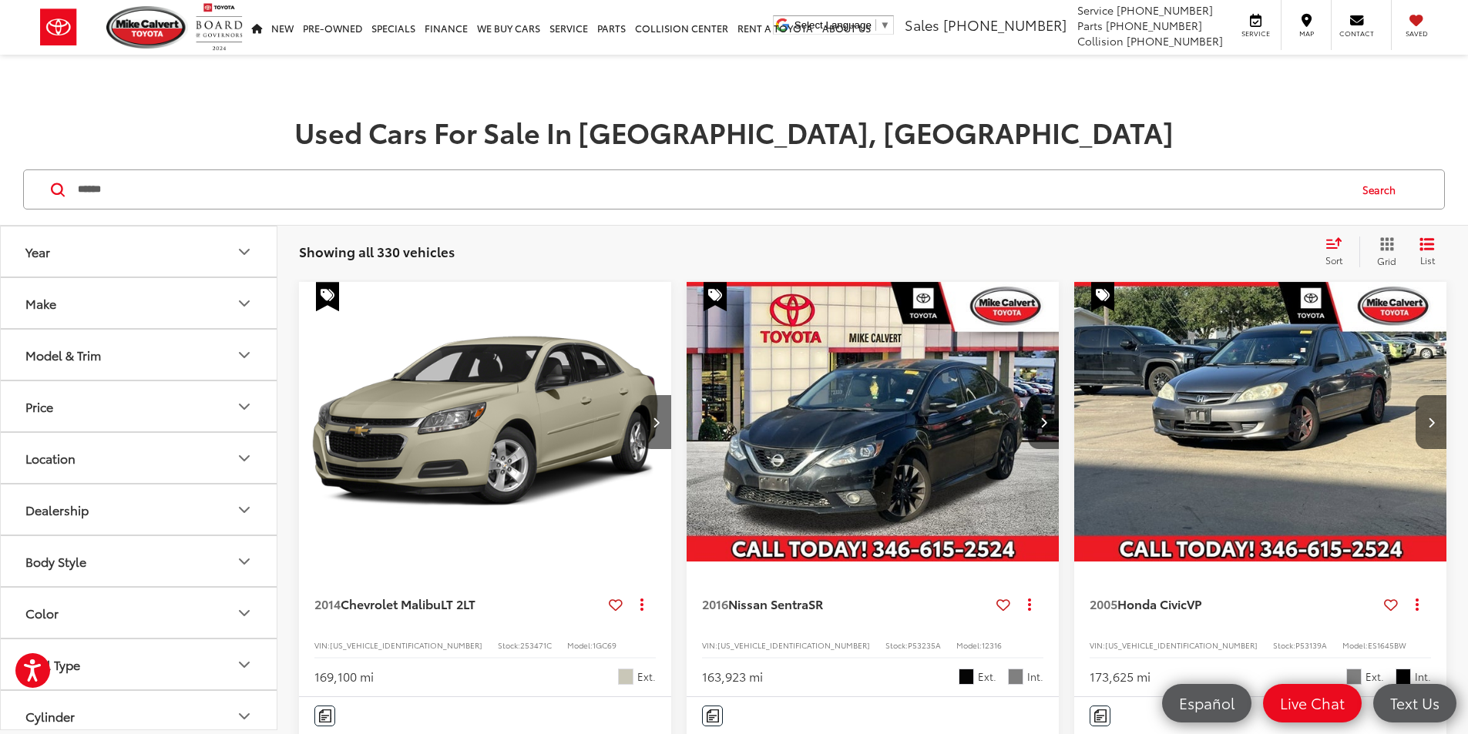
type input "******"
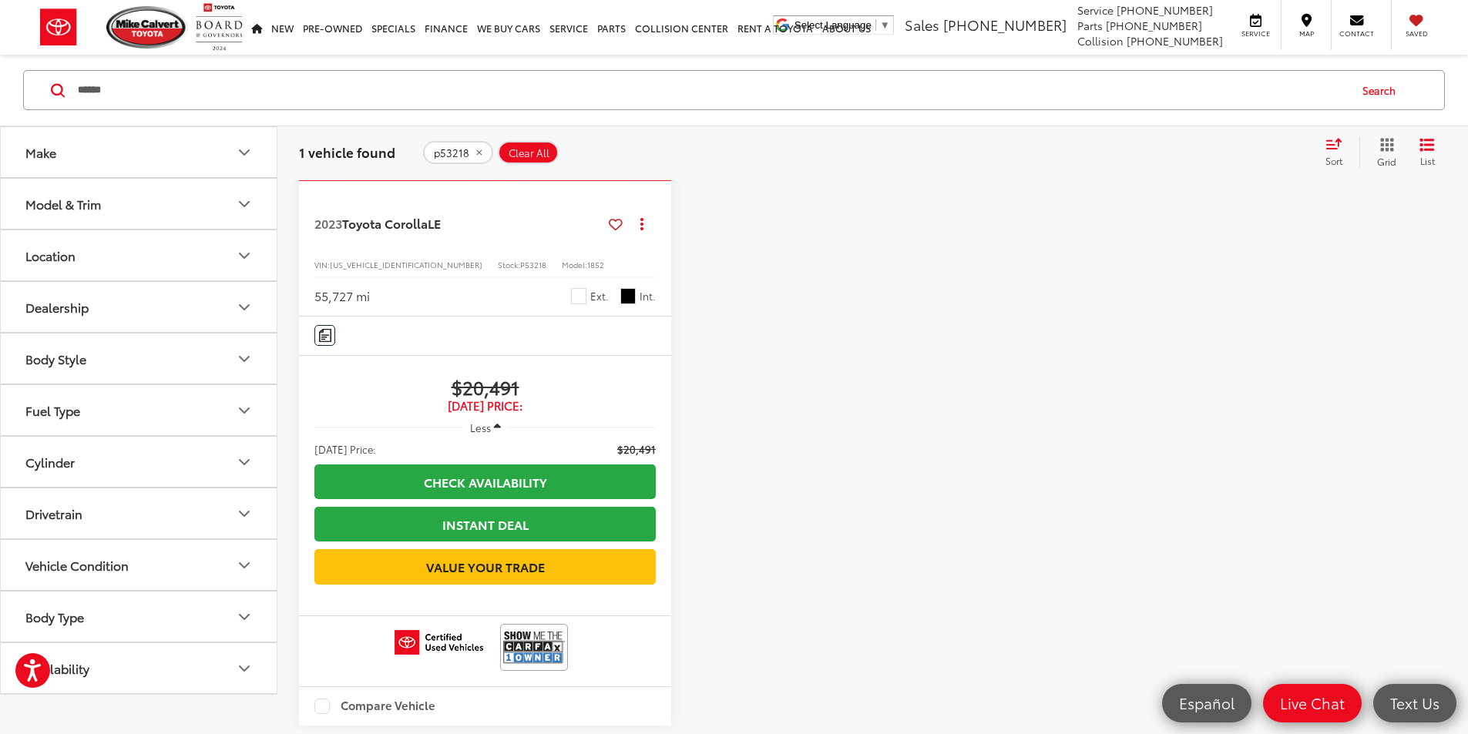
scroll to position [385, 0]
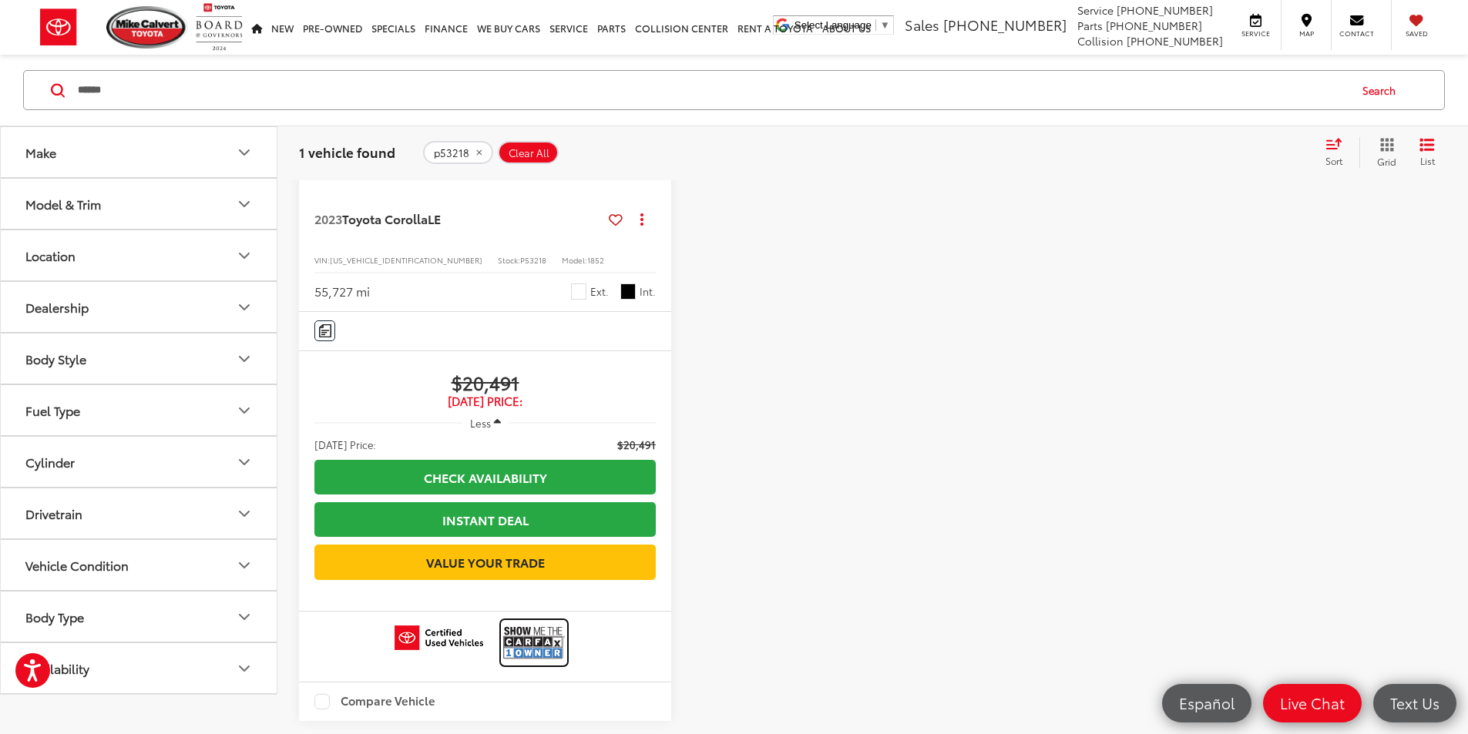
click at [503, 629] on img at bounding box center [534, 643] width 62 height 41
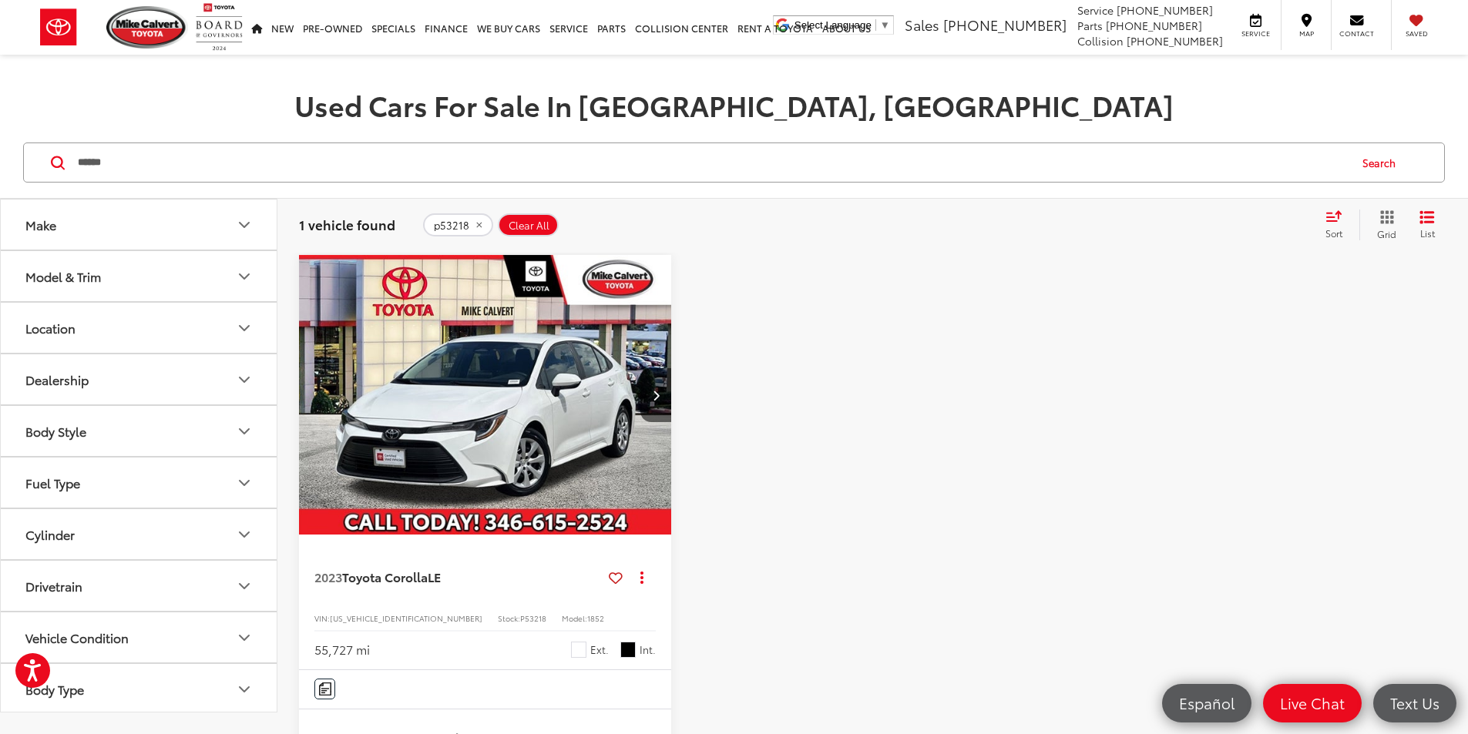
scroll to position [0, 0]
